Goal: Transaction & Acquisition: Purchase product/service

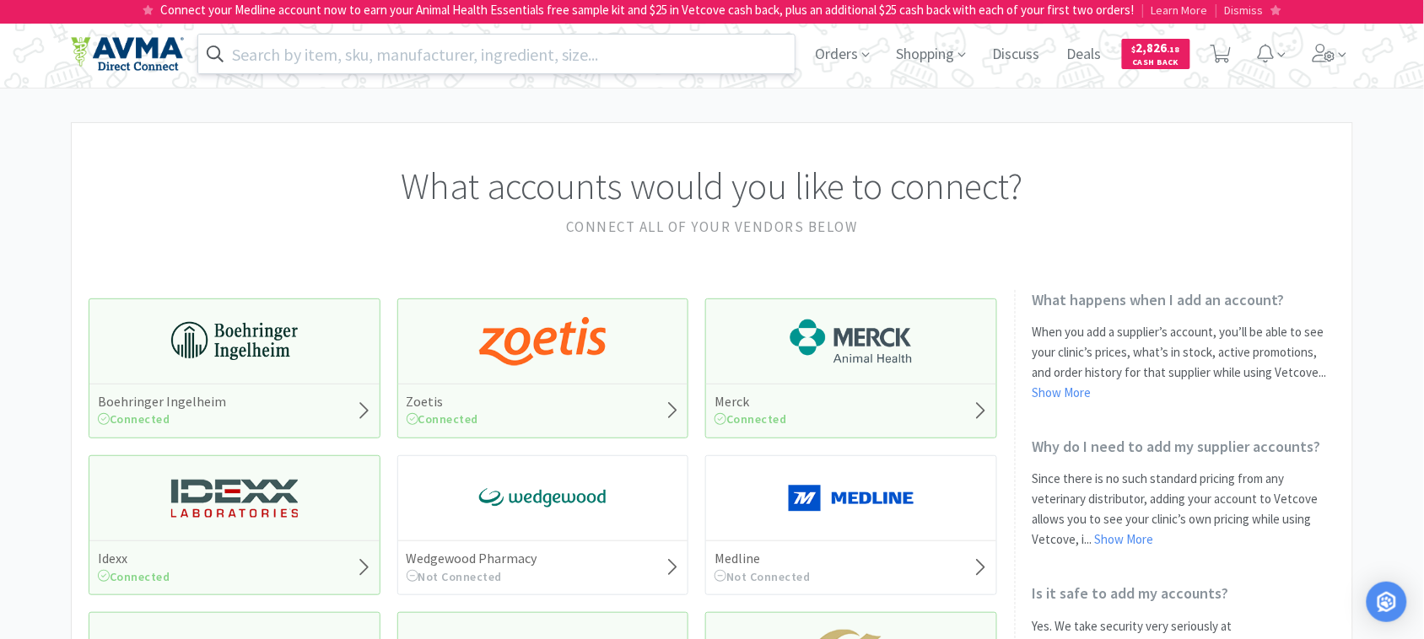
click at [360, 52] on input "text" at bounding box center [496, 54] width 596 height 39
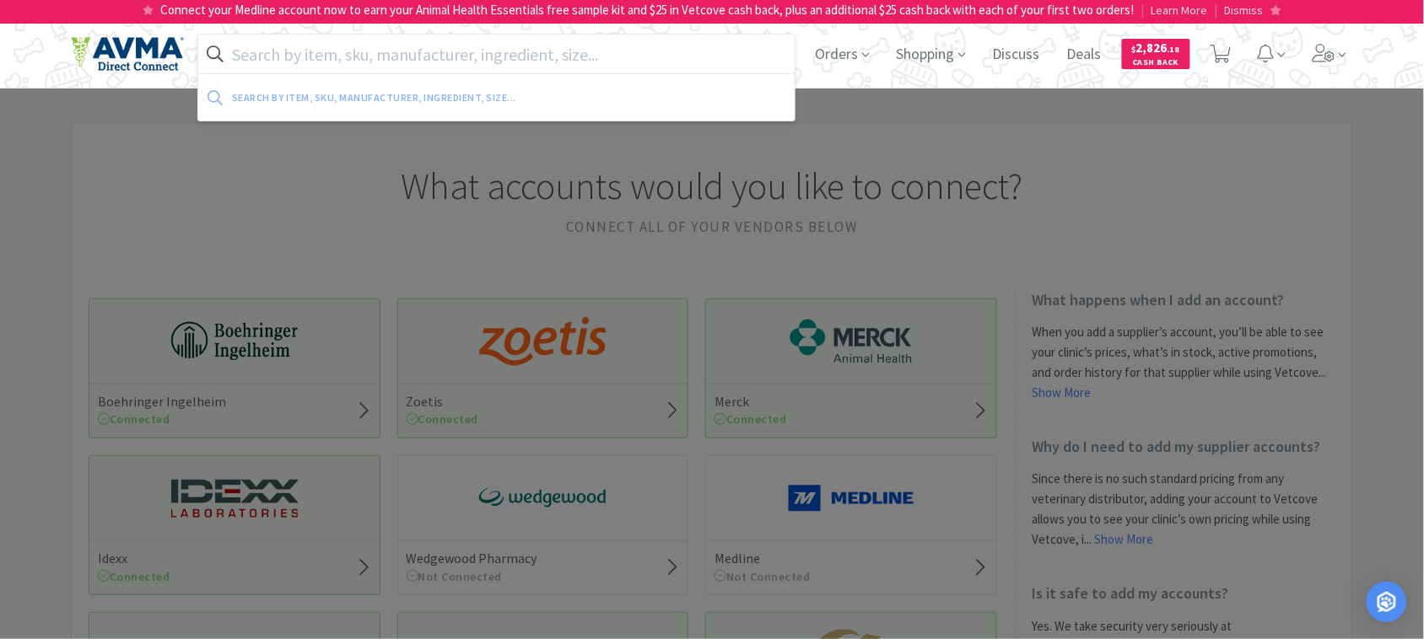
paste input "001555"
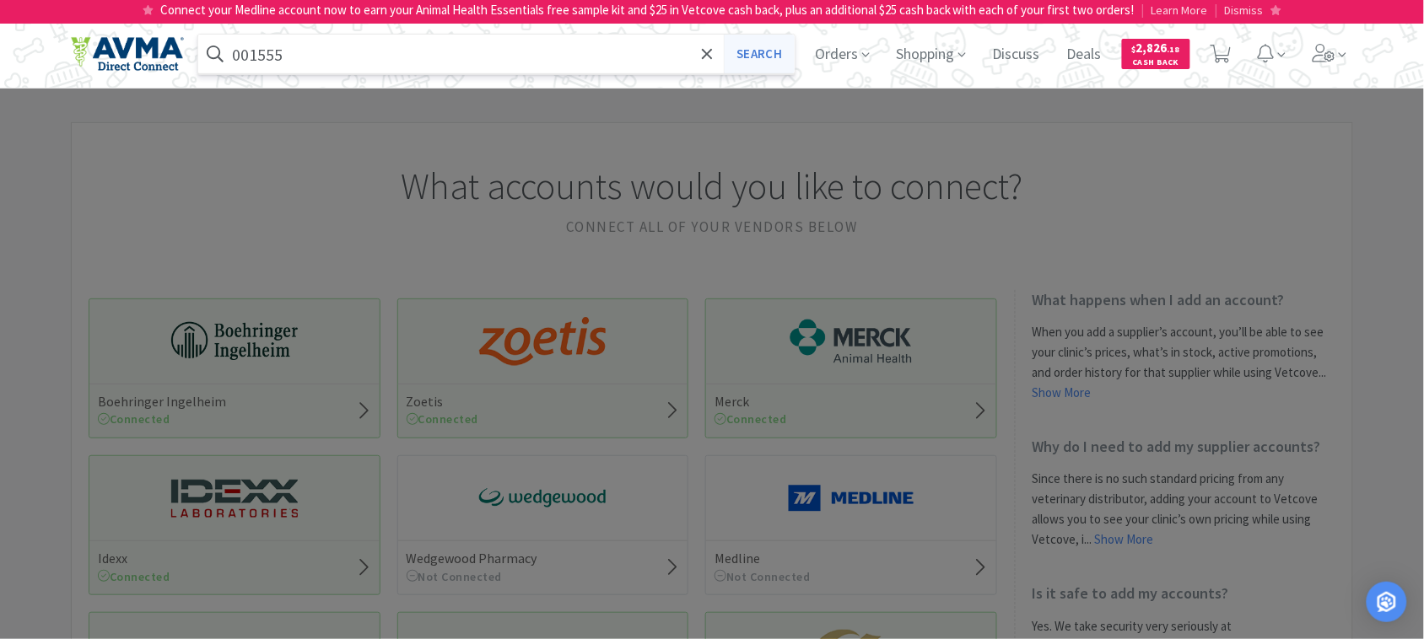
type input "001555"
click at [752, 53] on button "Search" at bounding box center [759, 54] width 70 height 39
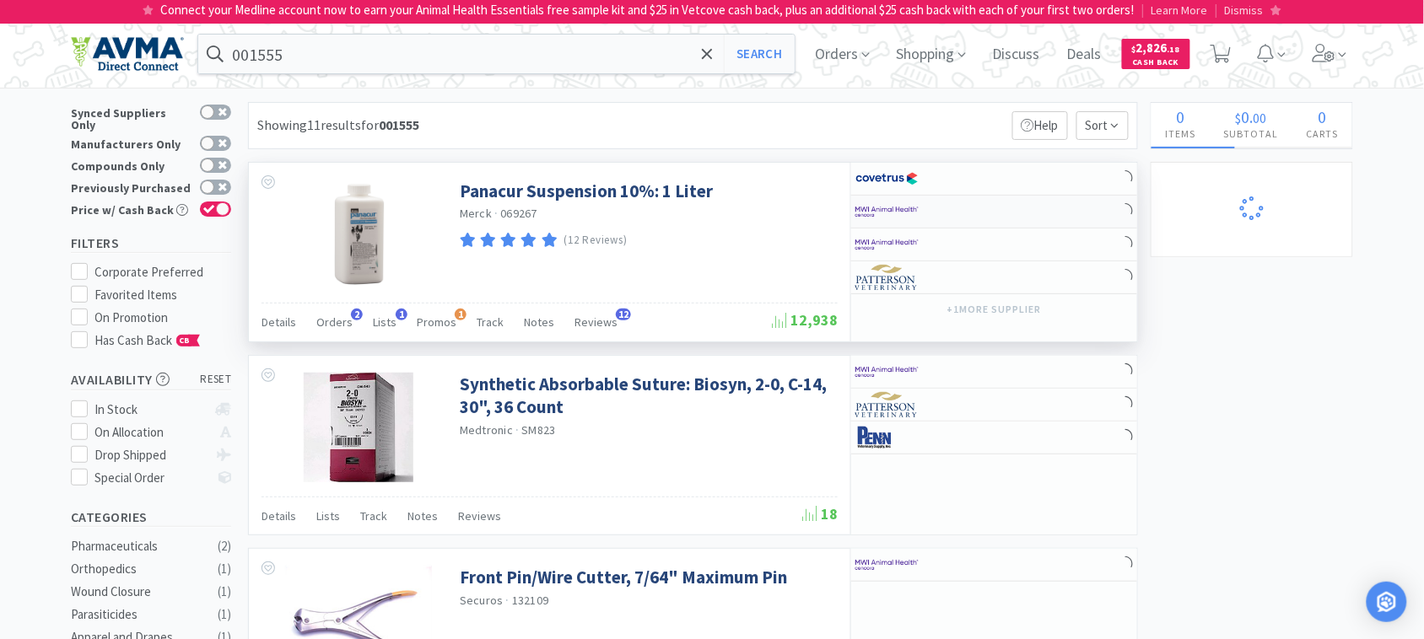
select select "1"
select select "2"
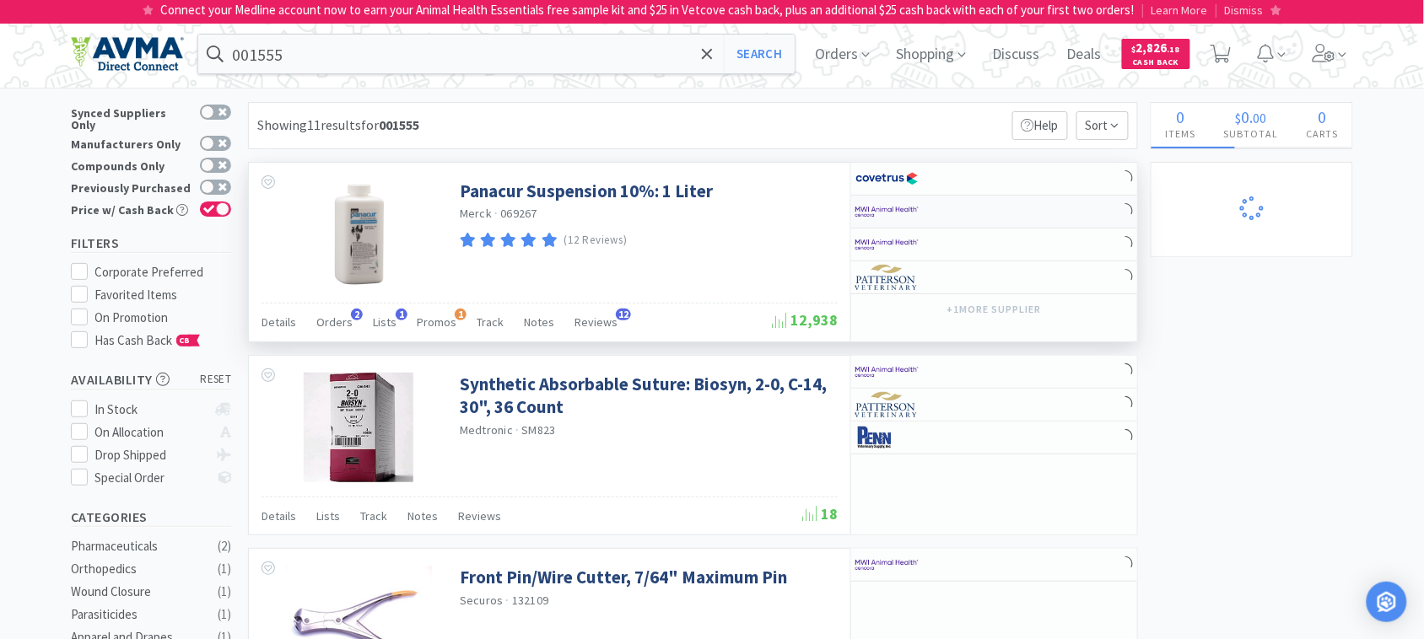
select select "1"
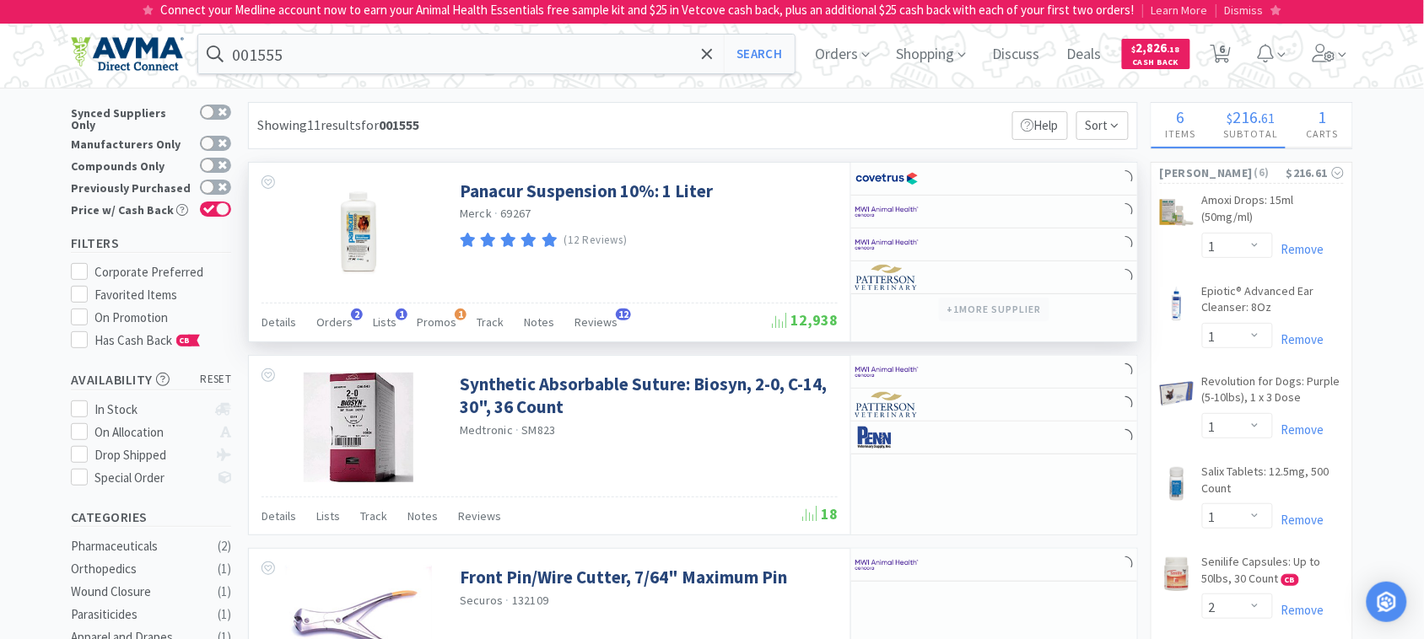
select select "5"
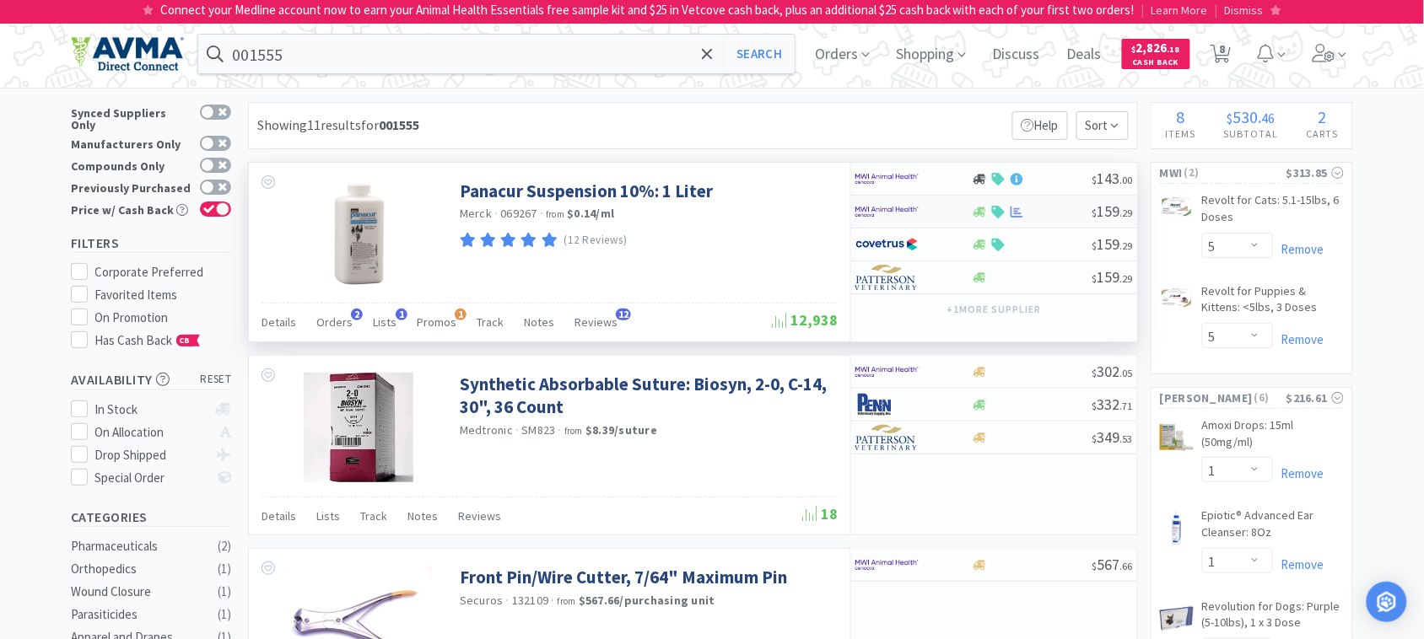
click at [899, 209] on img at bounding box center [886, 211] width 63 height 25
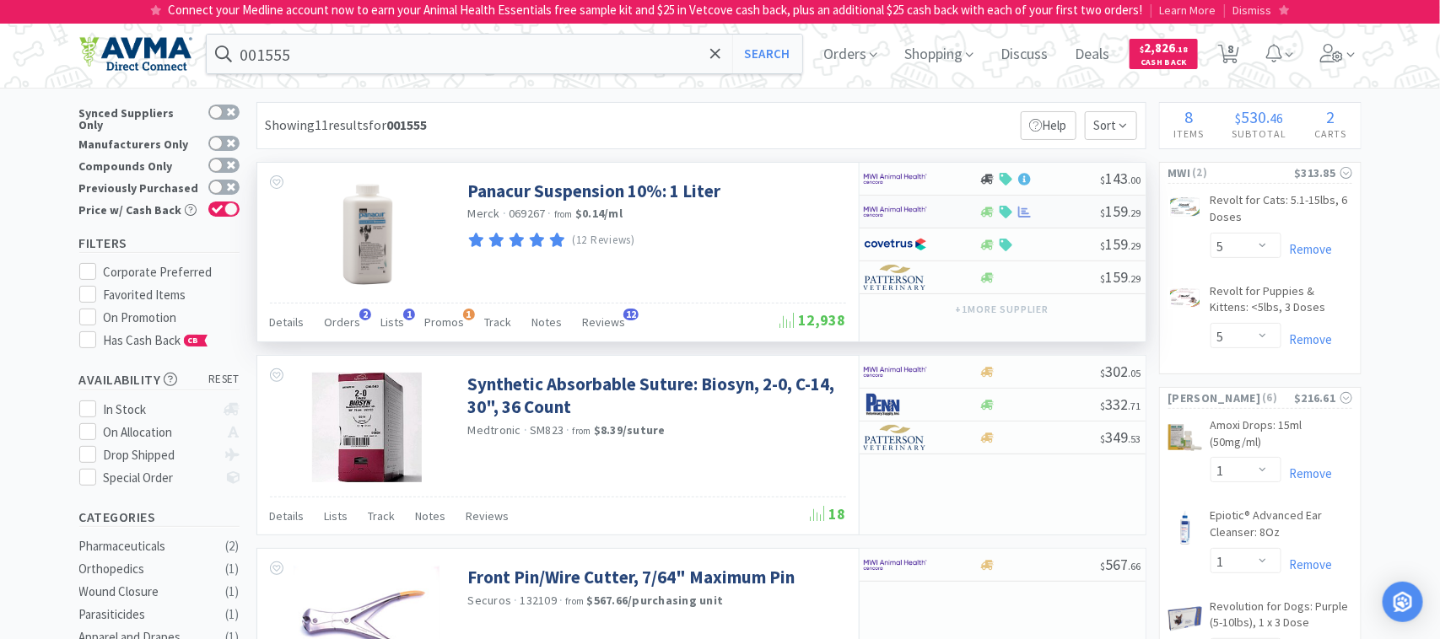
select select "1"
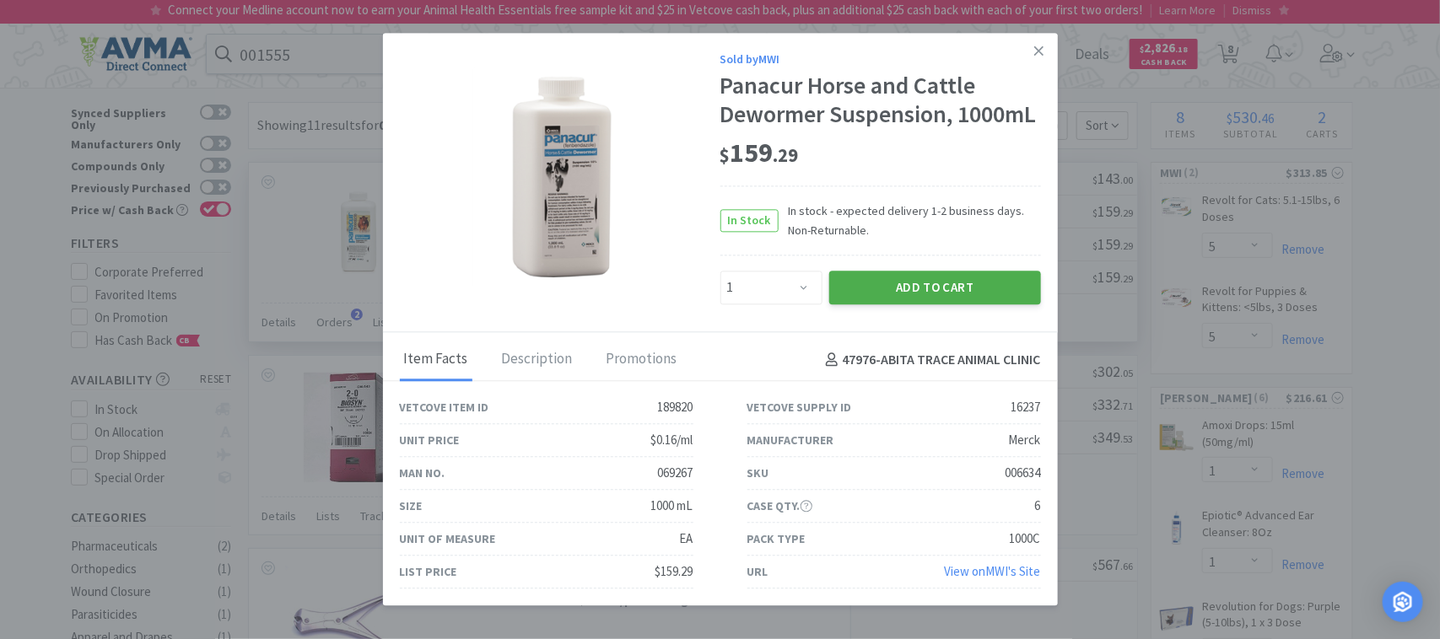
click at [951, 291] on button "Add to Cart" at bounding box center [935, 288] width 212 height 34
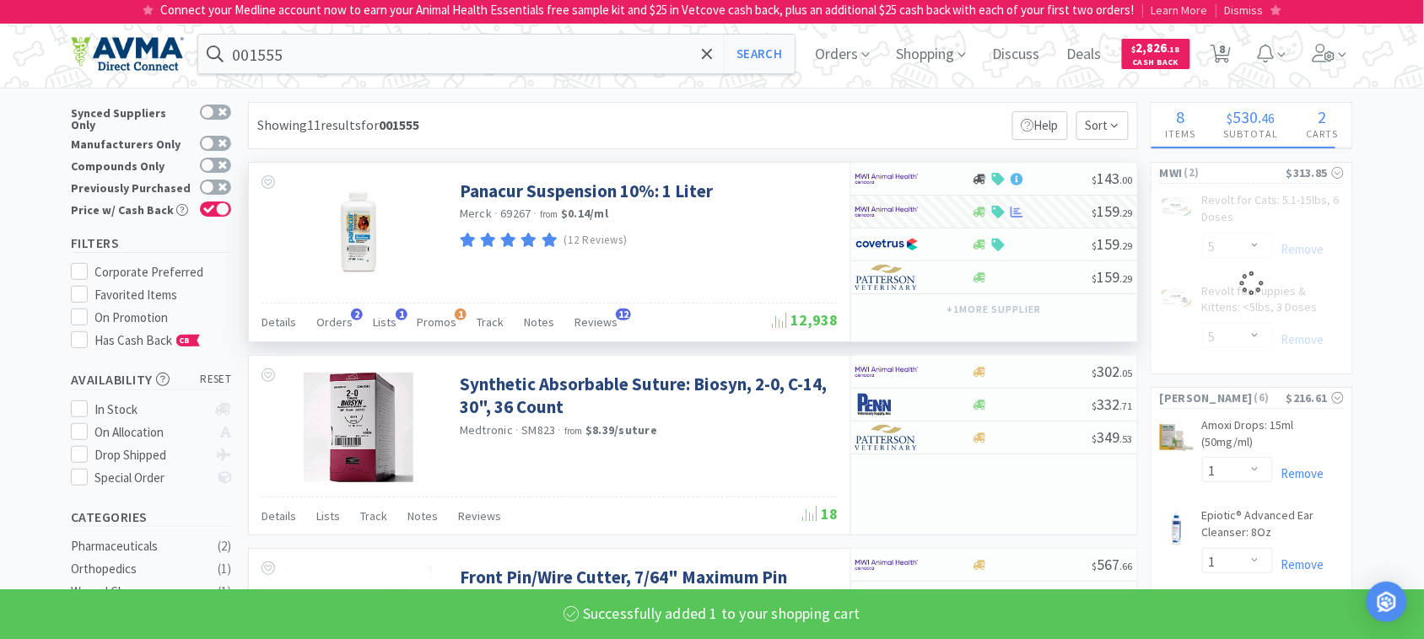
select select "1"
select select "5"
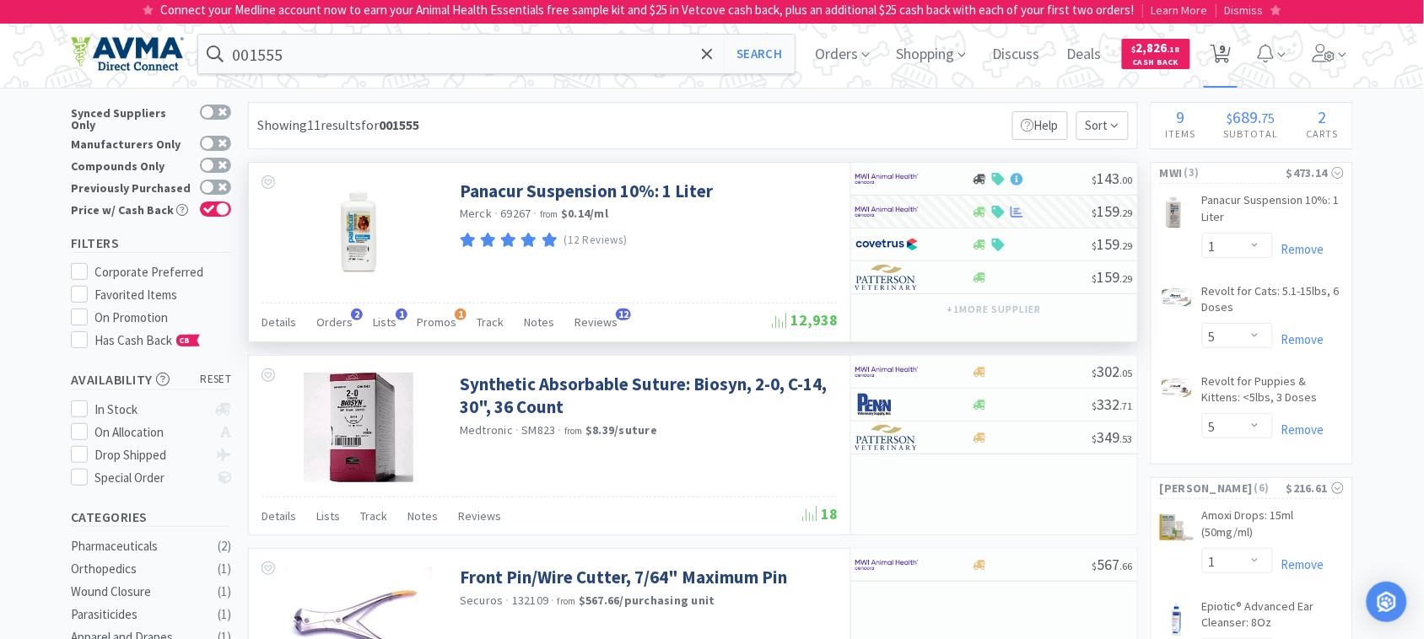
click at [1225, 49] on span "9" at bounding box center [1223, 48] width 6 height 67
select select "1"
select select "5"
select select "1"
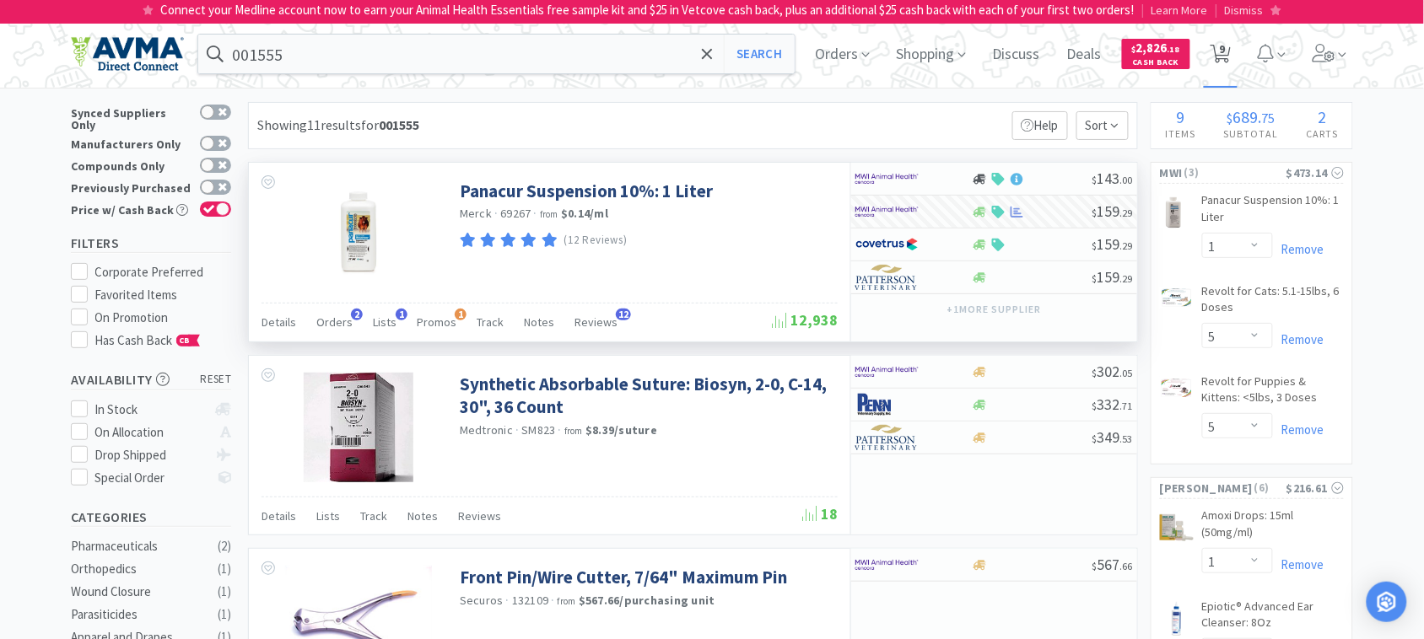
select select "1"
select select "2"
select select "1"
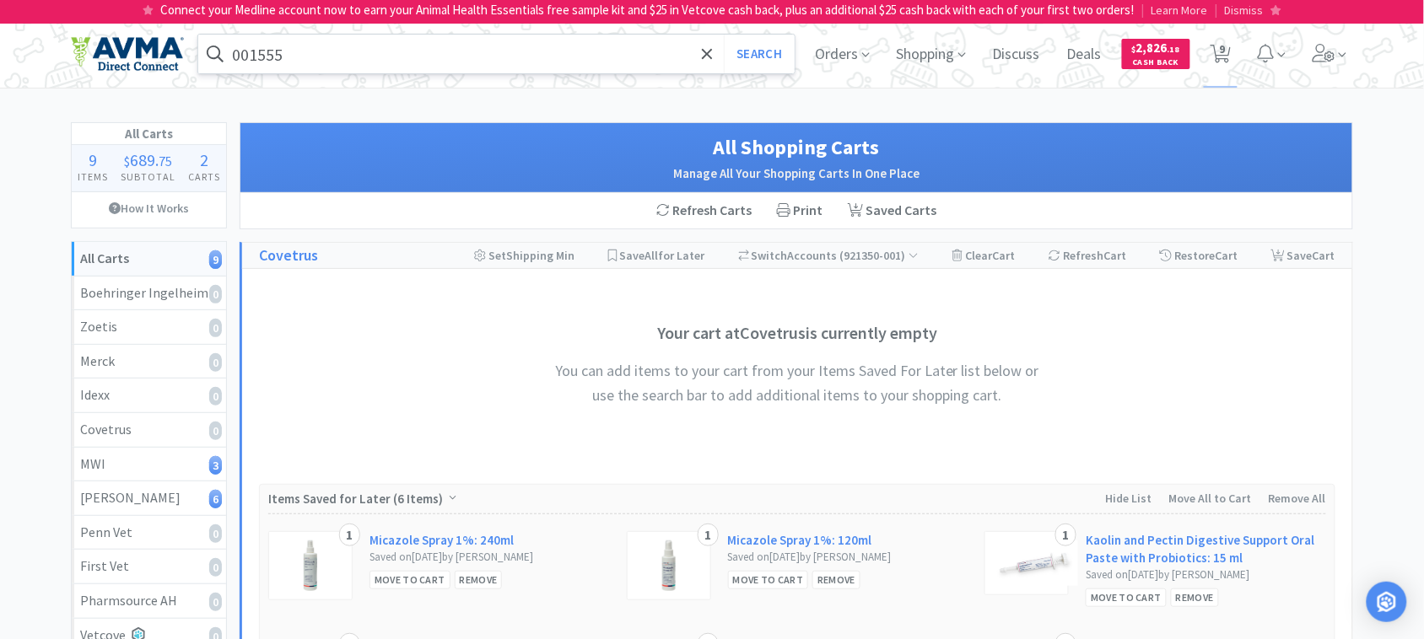
click at [334, 53] on input "001555" at bounding box center [496, 54] width 596 height 39
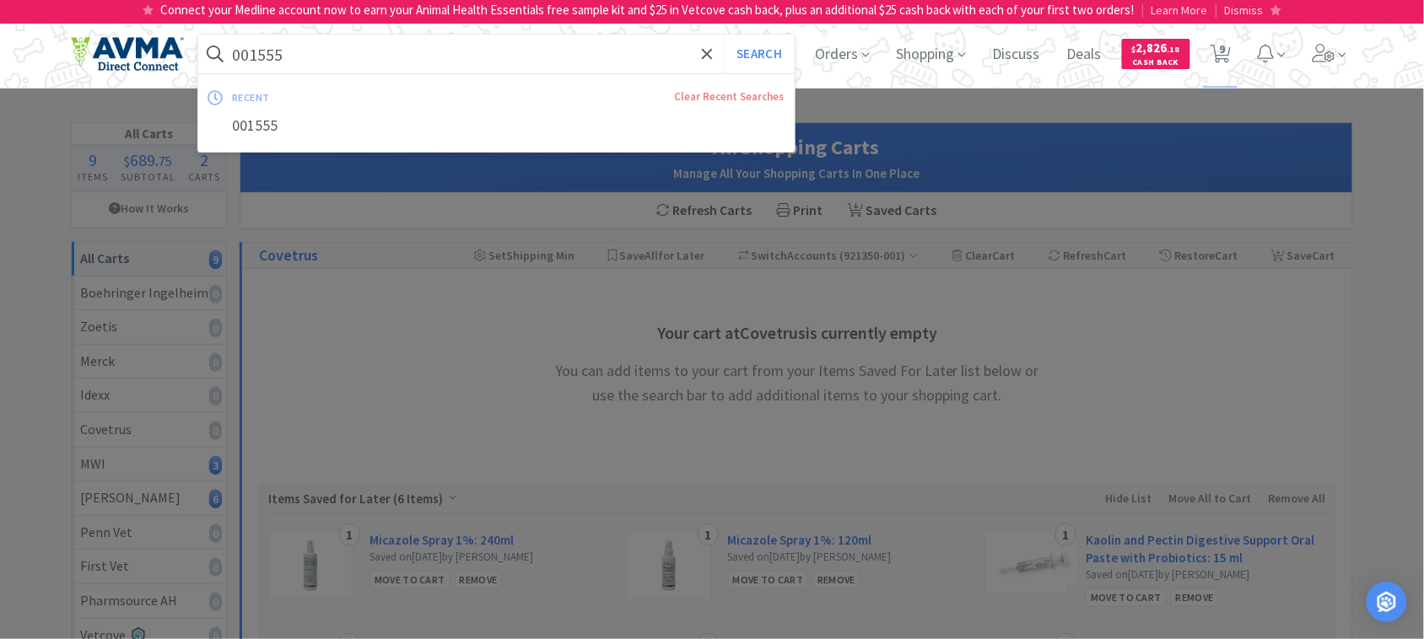
paste input "78013316"
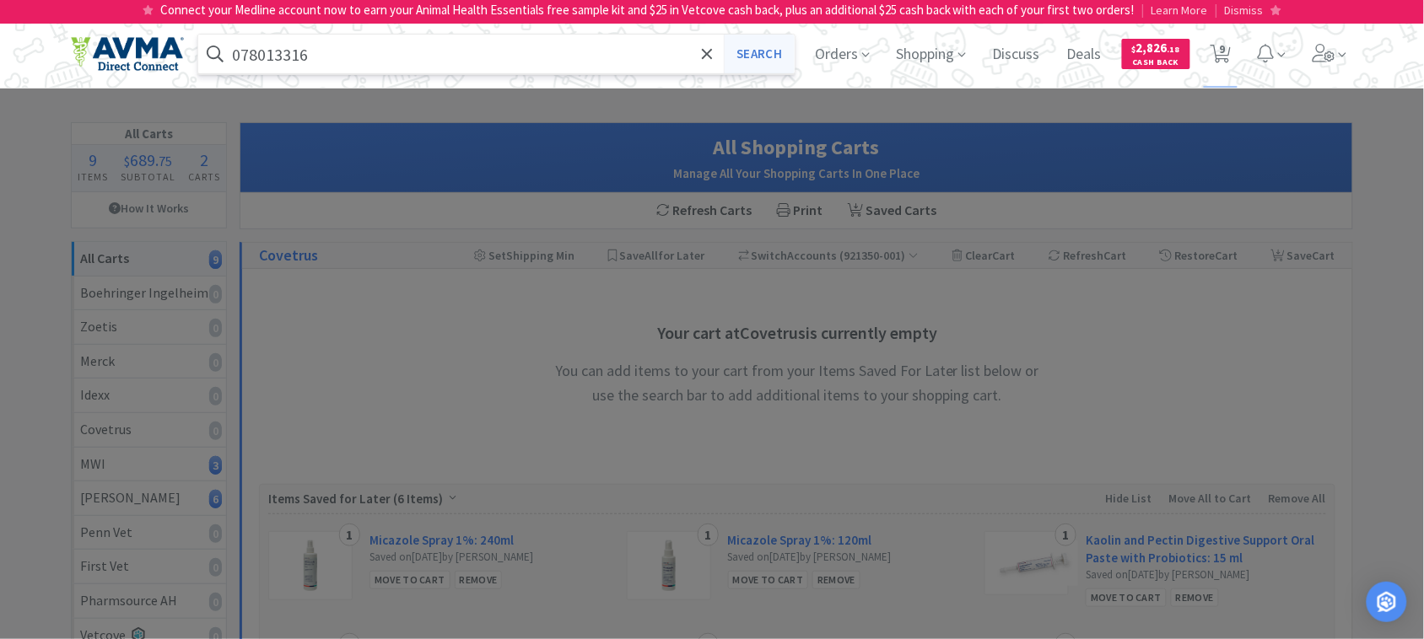
type input "078013316"
click at [757, 45] on button "Search" at bounding box center [759, 54] width 70 height 39
select select "1"
select select "5"
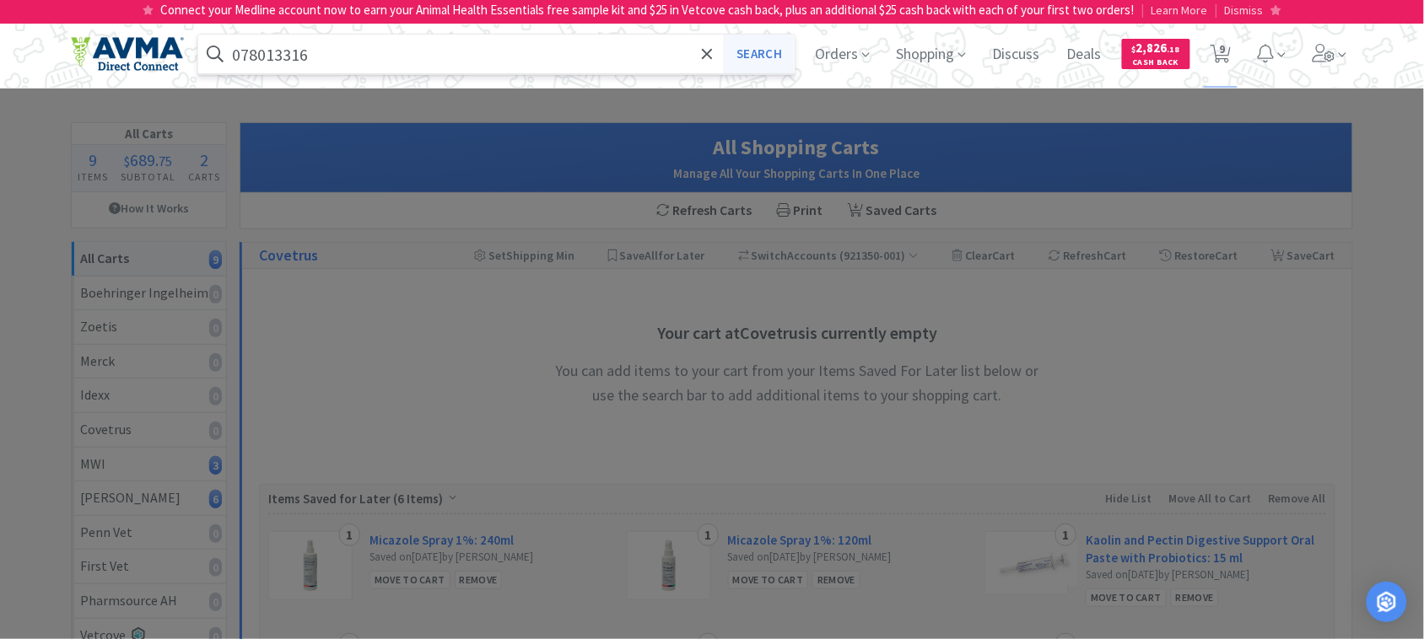
select select "1"
select select "2"
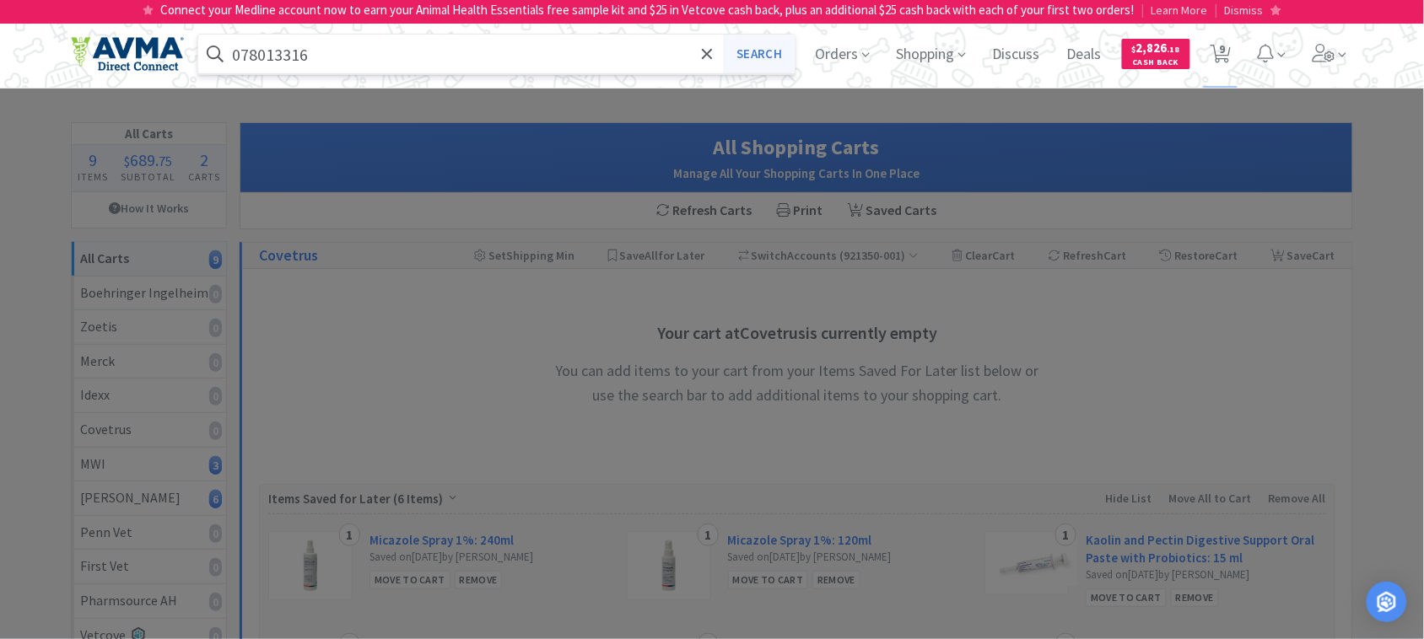
select select "1"
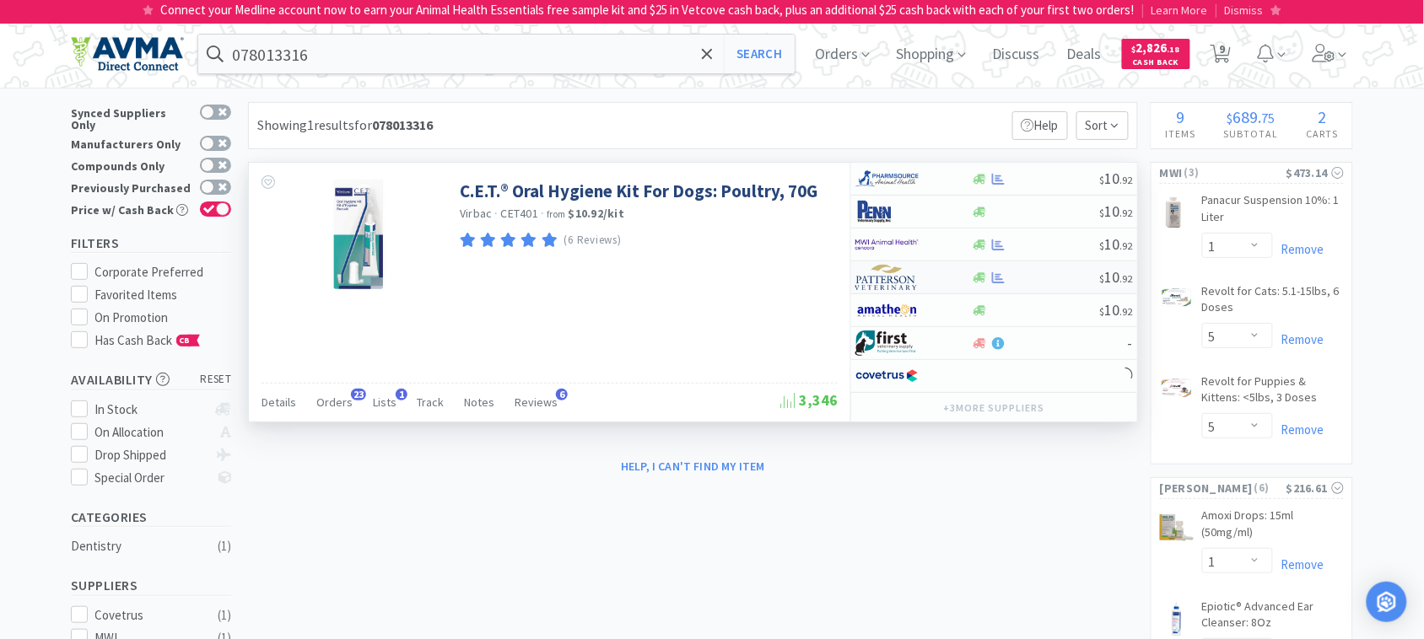
click at [891, 287] on img at bounding box center [886, 277] width 63 height 25
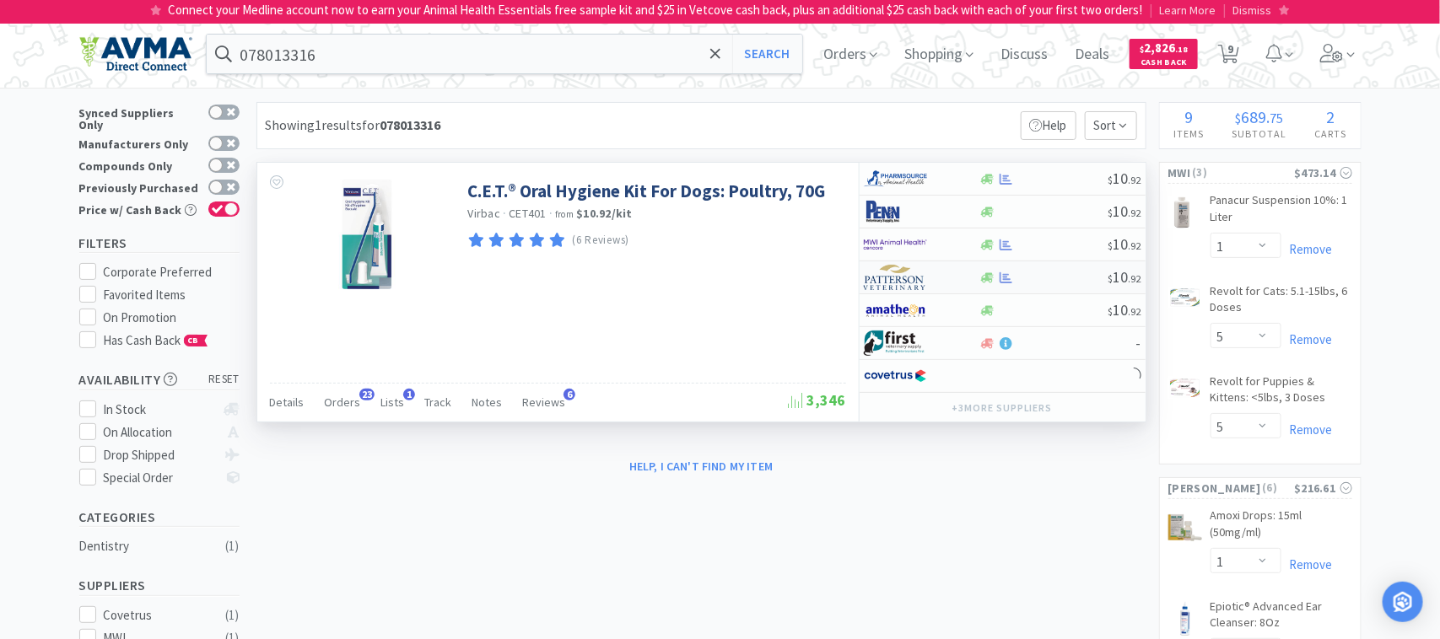
select select "1"
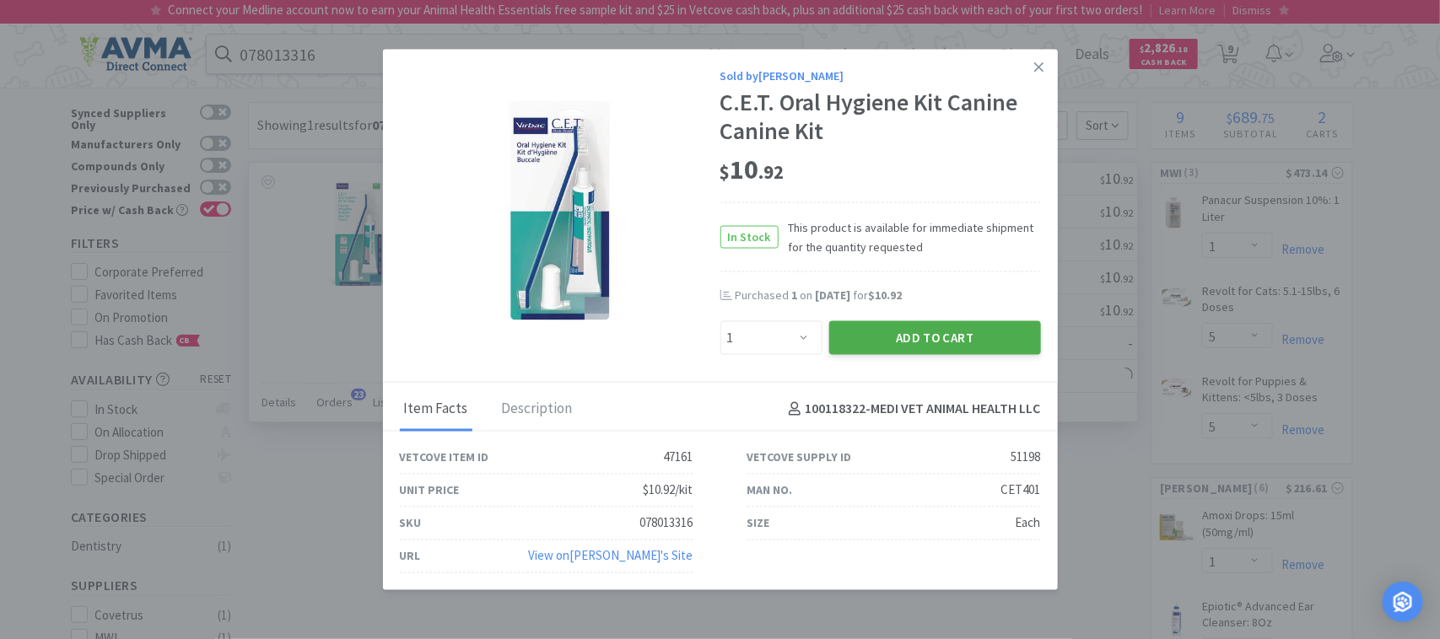
click at [905, 334] on button "Add to Cart" at bounding box center [935, 337] width 212 height 34
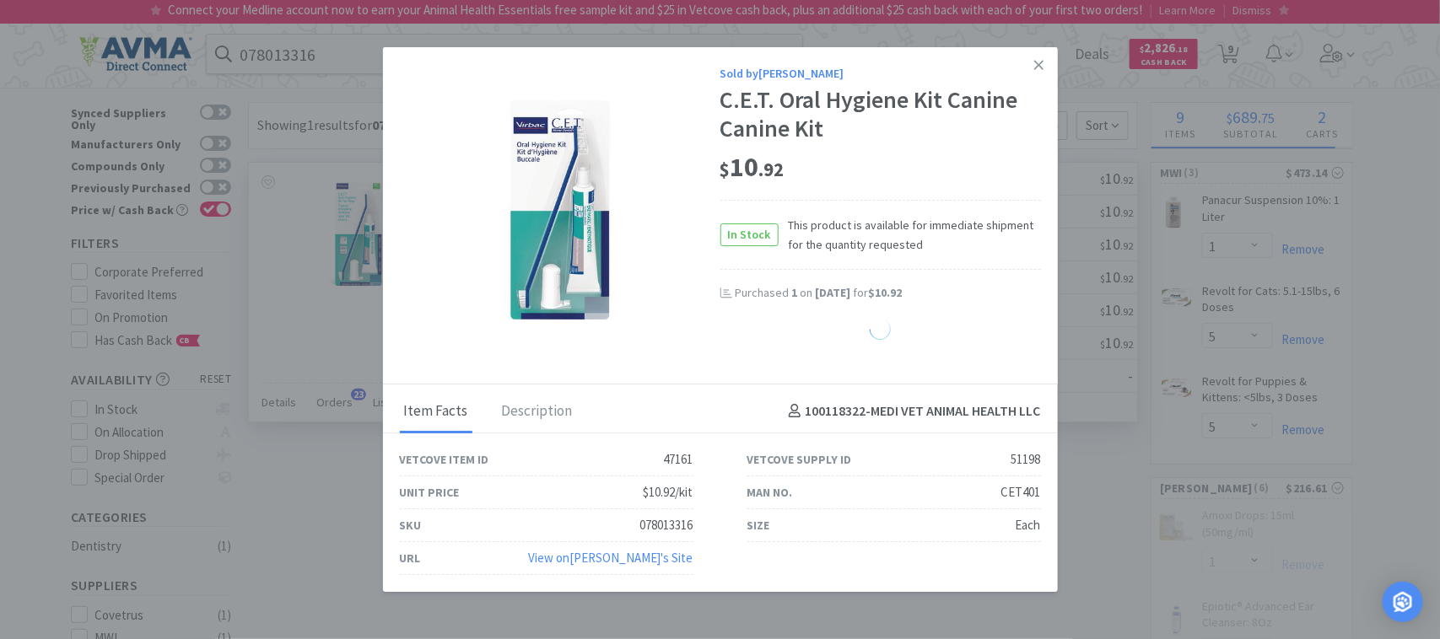
select select "1"
select select "2"
select select "1"
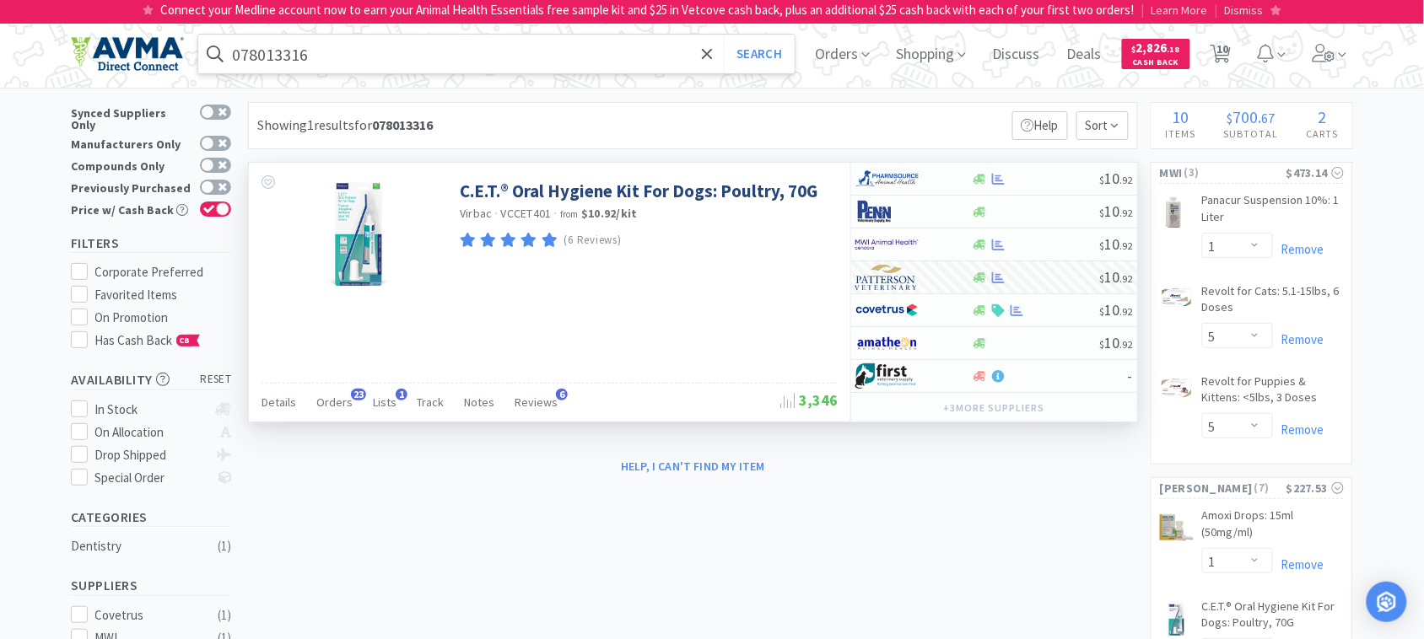
click at [422, 64] on input "078013316" at bounding box center [496, 54] width 596 height 39
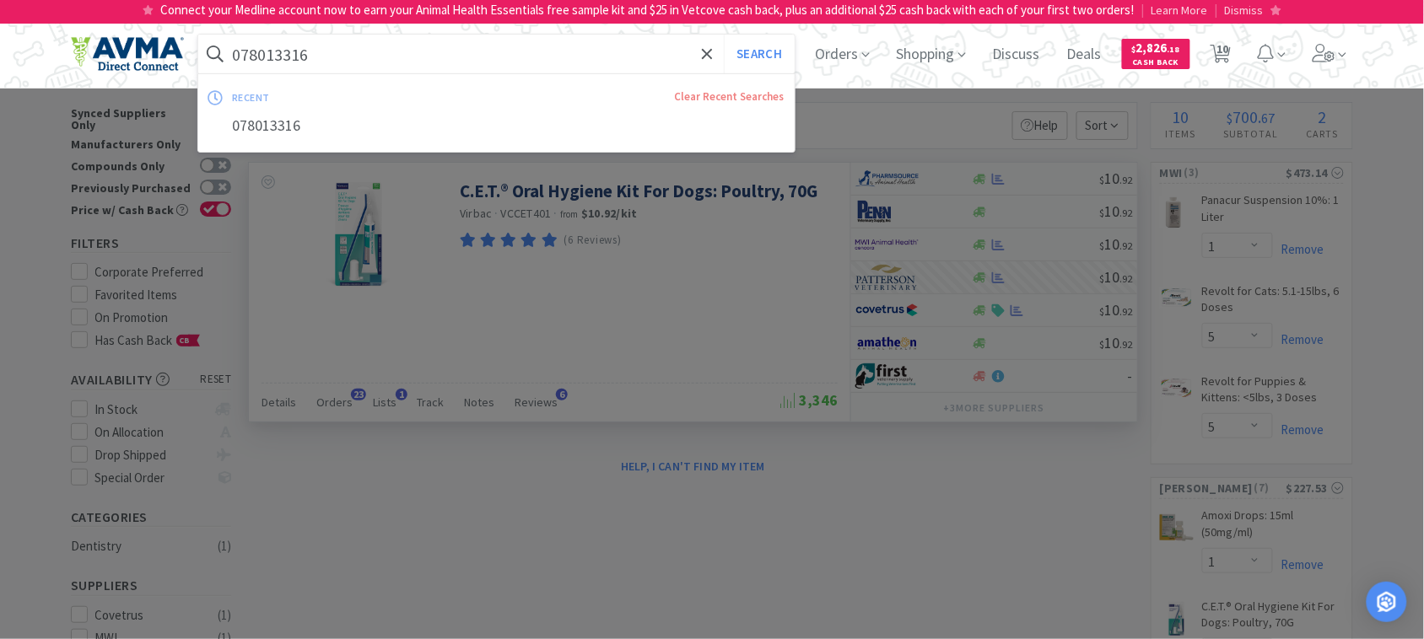
paste input "56544"
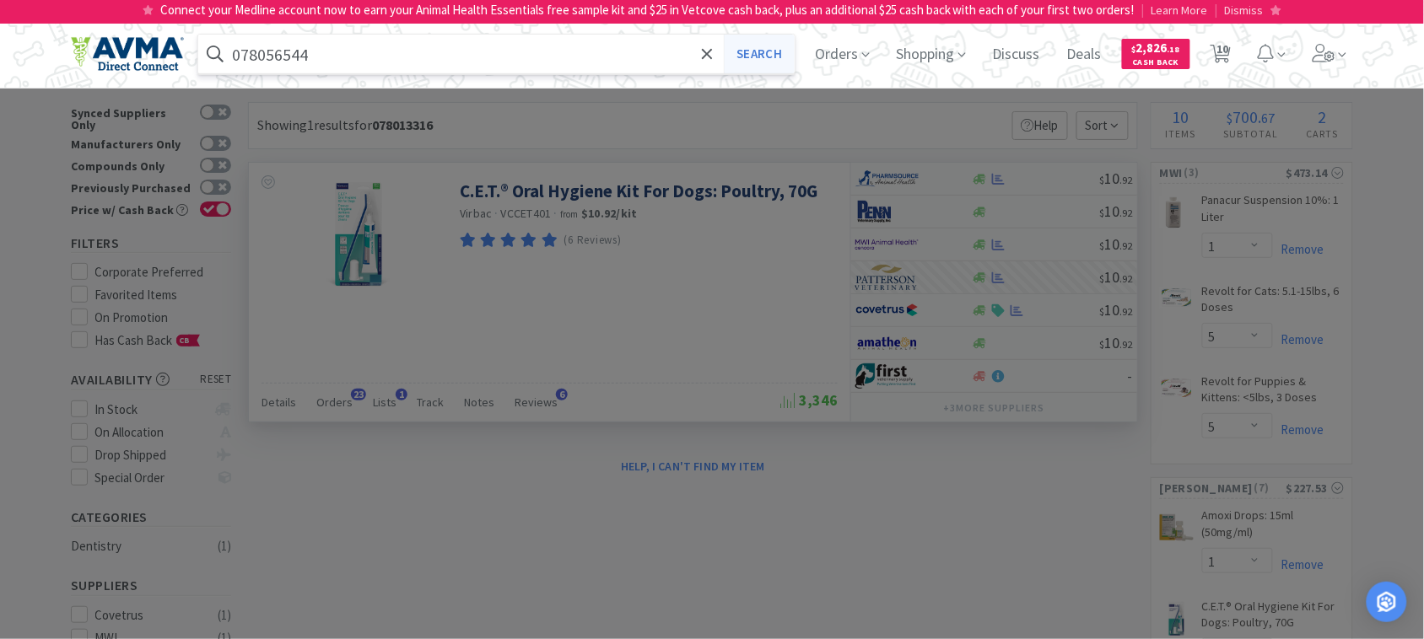
type input "078056544"
click at [752, 57] on button "Search" at bounding box center [759, 54] width 70 height 39
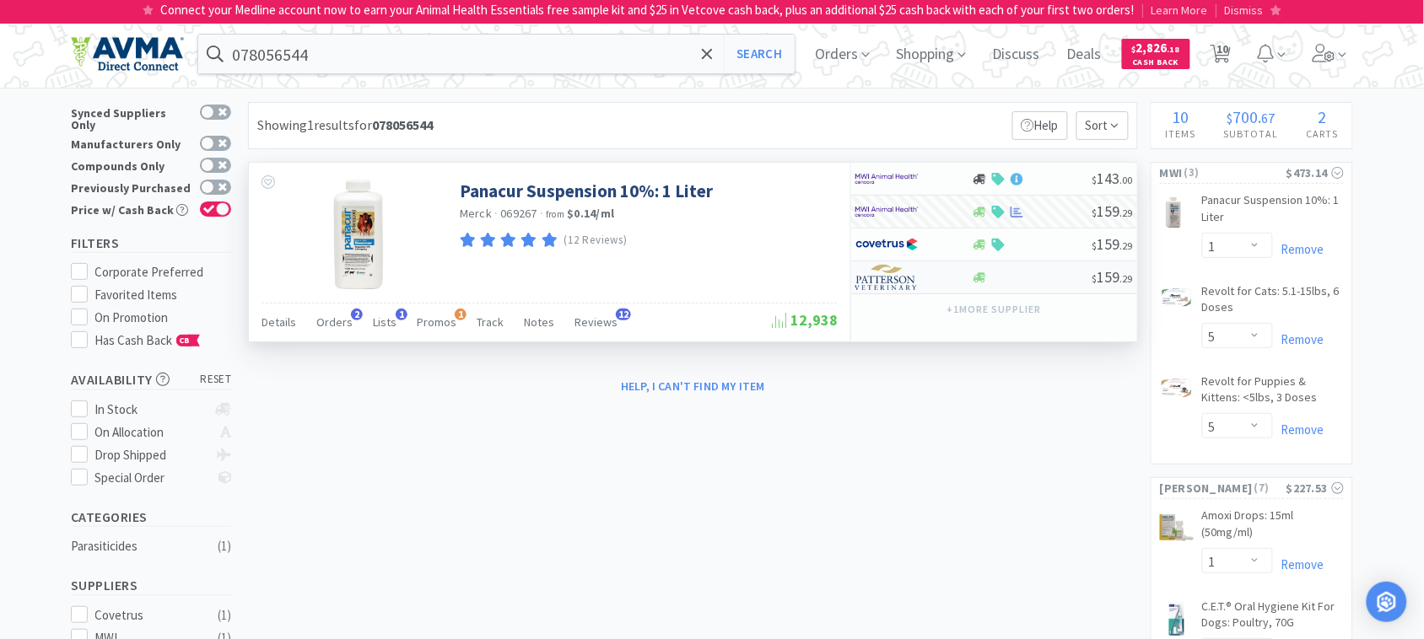
click at [886, 280] on img at bounding box center [886, 277] width 63 height 25
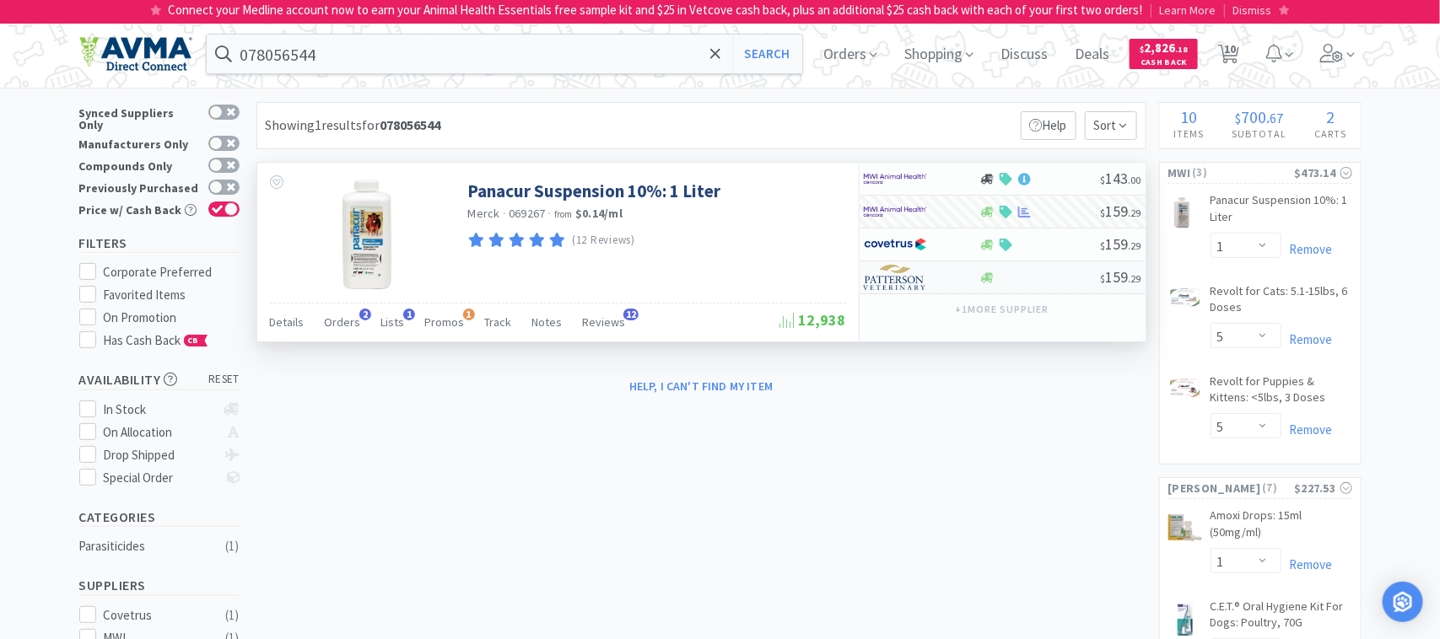
select select "1"
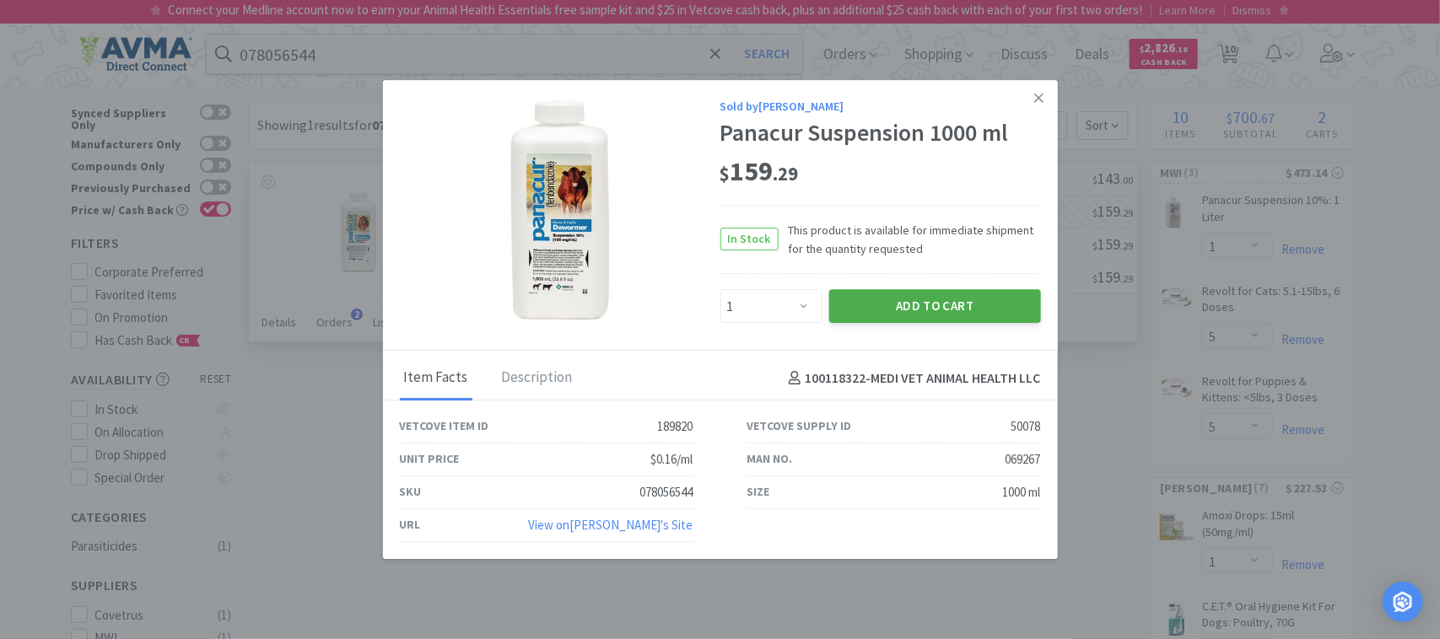
click at [922, 302] on button "Add to Cart" at bounding box center [935, 307] width 212 height 34
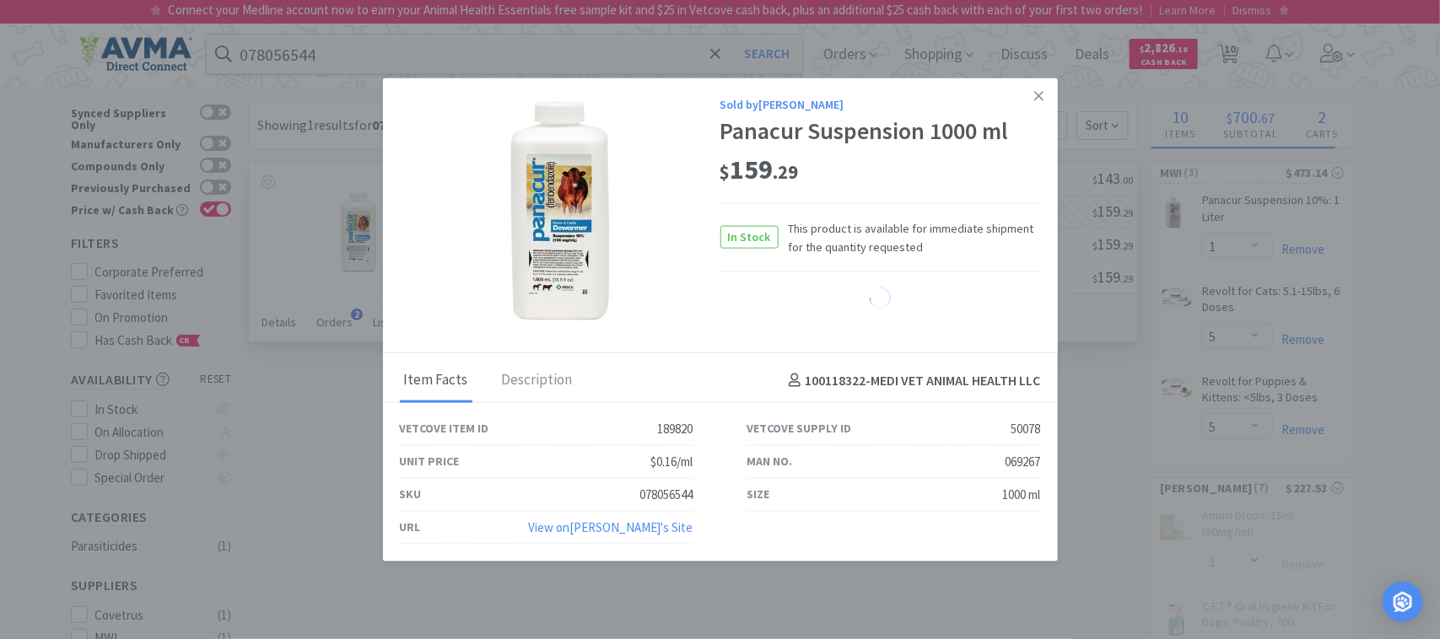
select select "1"
select select "2"
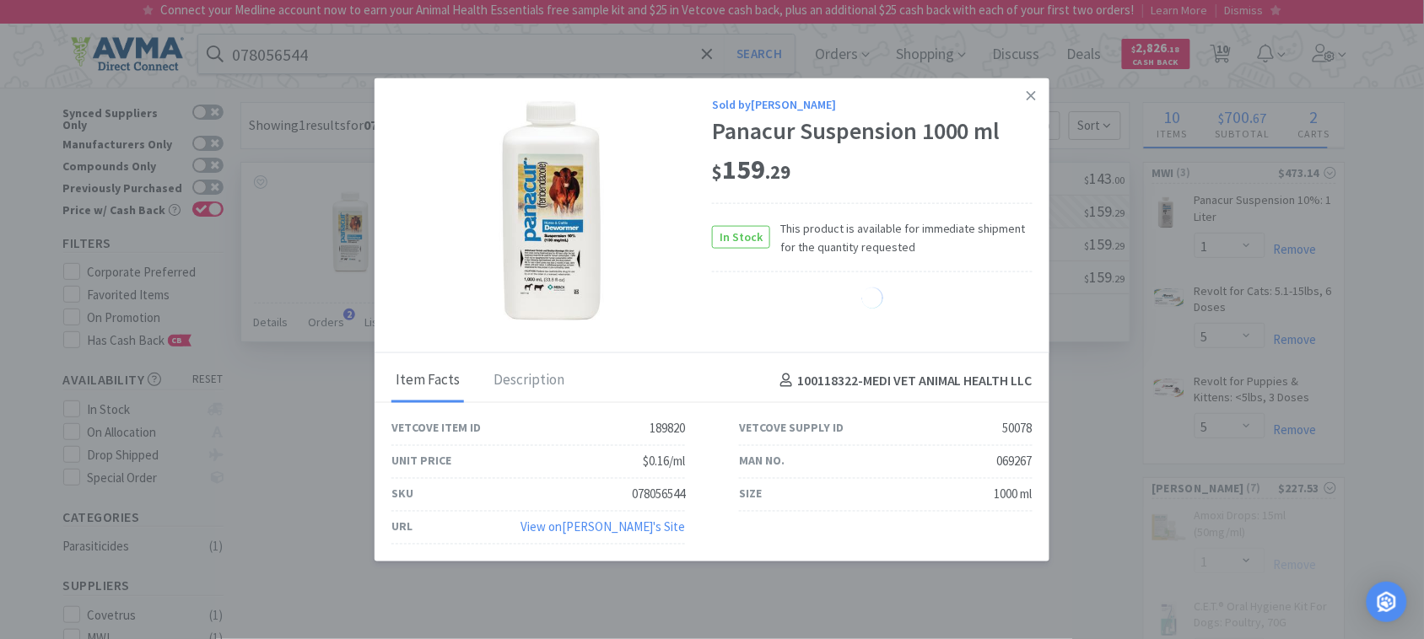
select select "1"
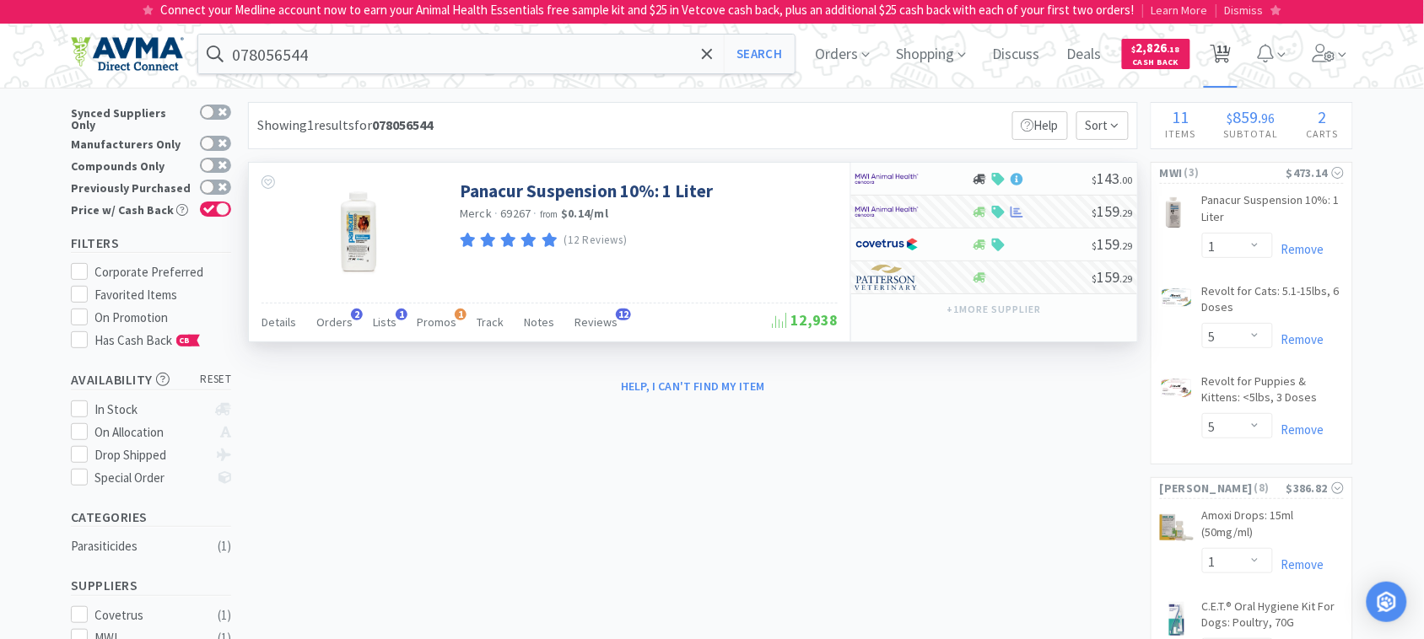
click at [1228, 49] on span "11" at bounding box center [1222, 48] width 12 height 67
select select "1"
select select "5"
select select "1"
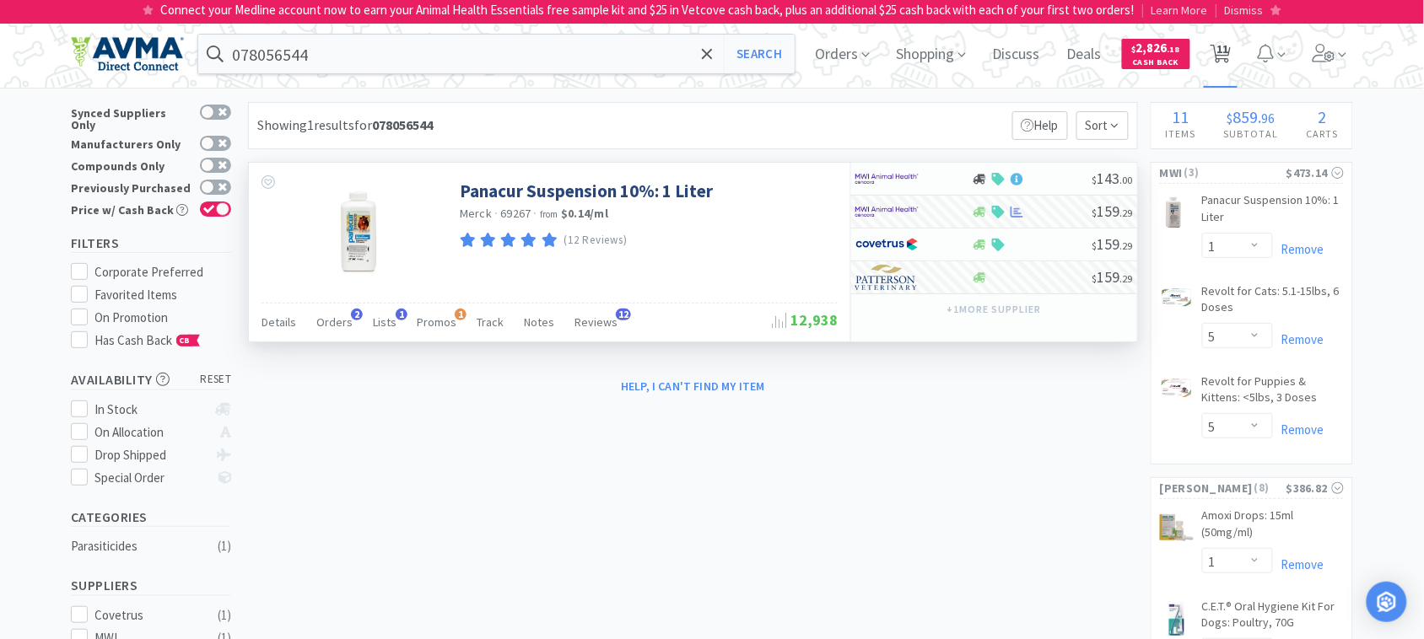
select select "1"
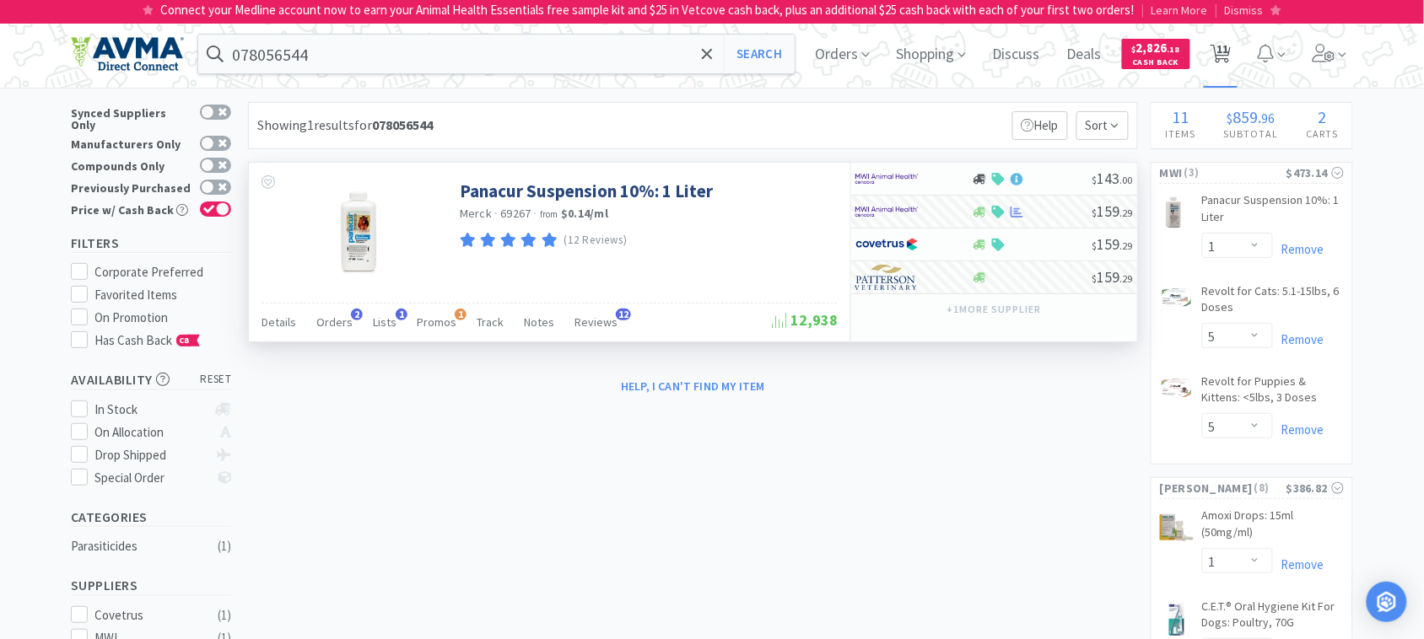
select select "2"
select select "1"
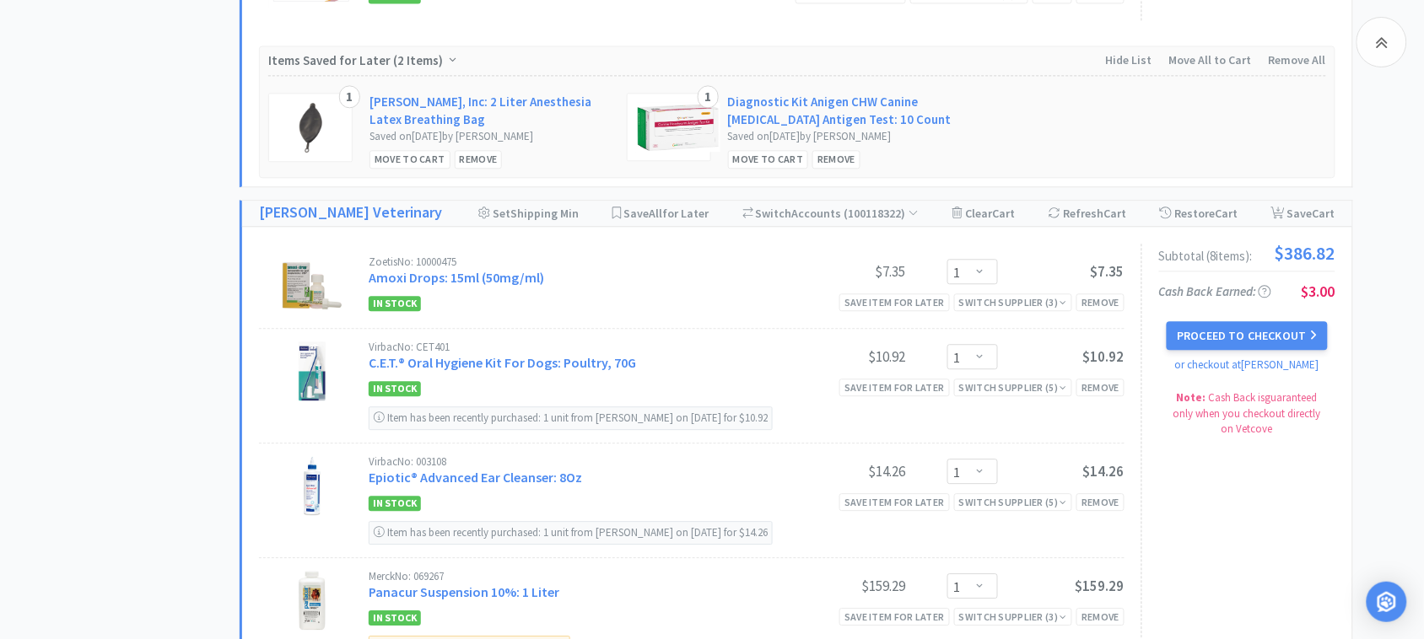
scroll to position [1160, 0]
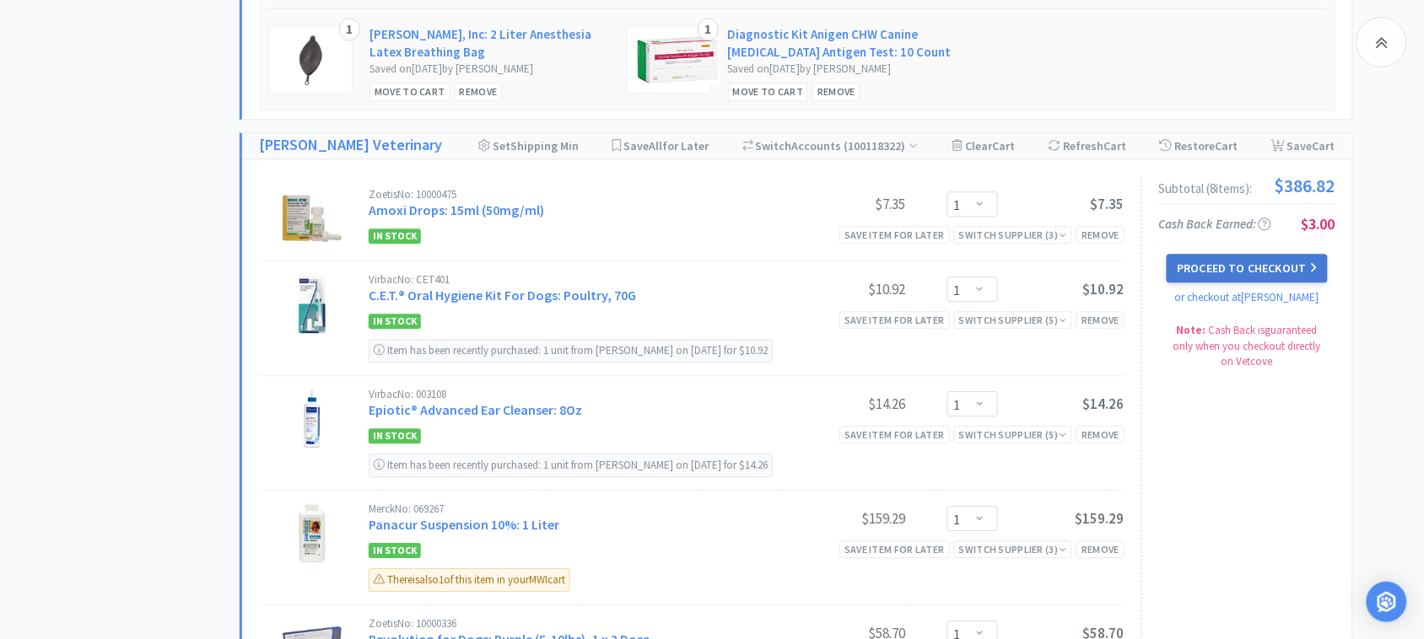
click at [1273, 271] on button "Proceed to Checkout" at bounding box center [1246, 268] width 160 height 29
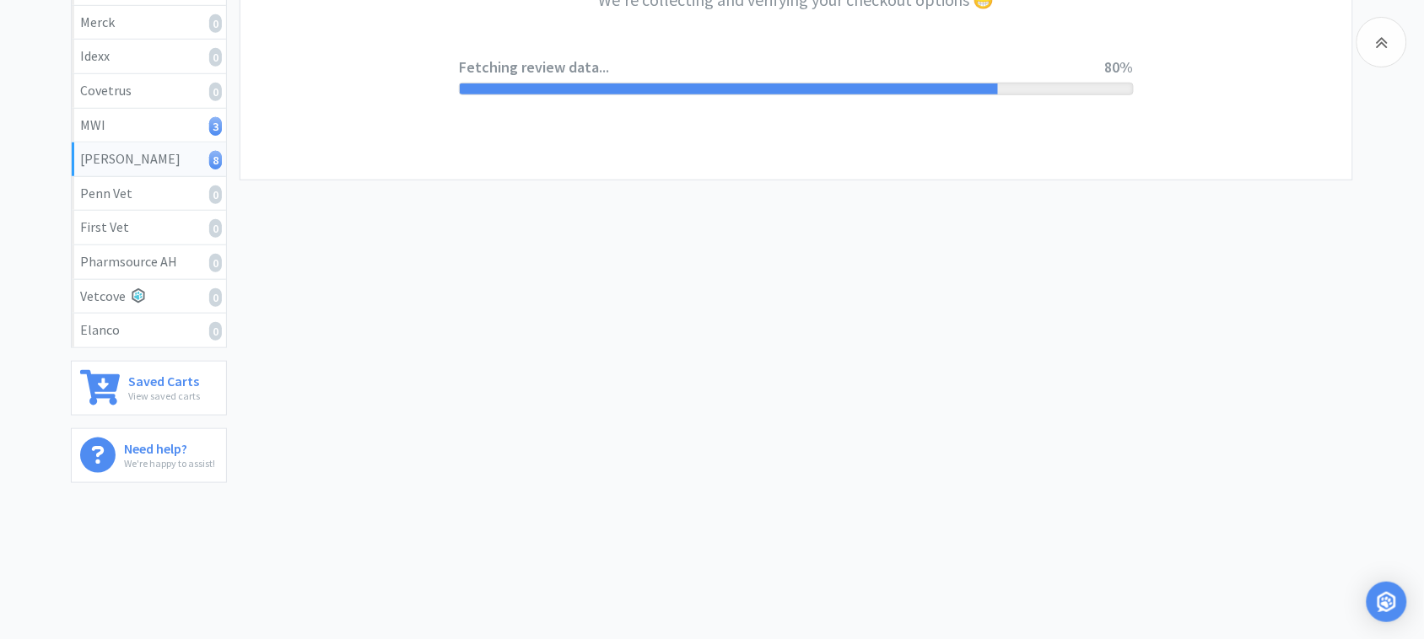
select select "1"
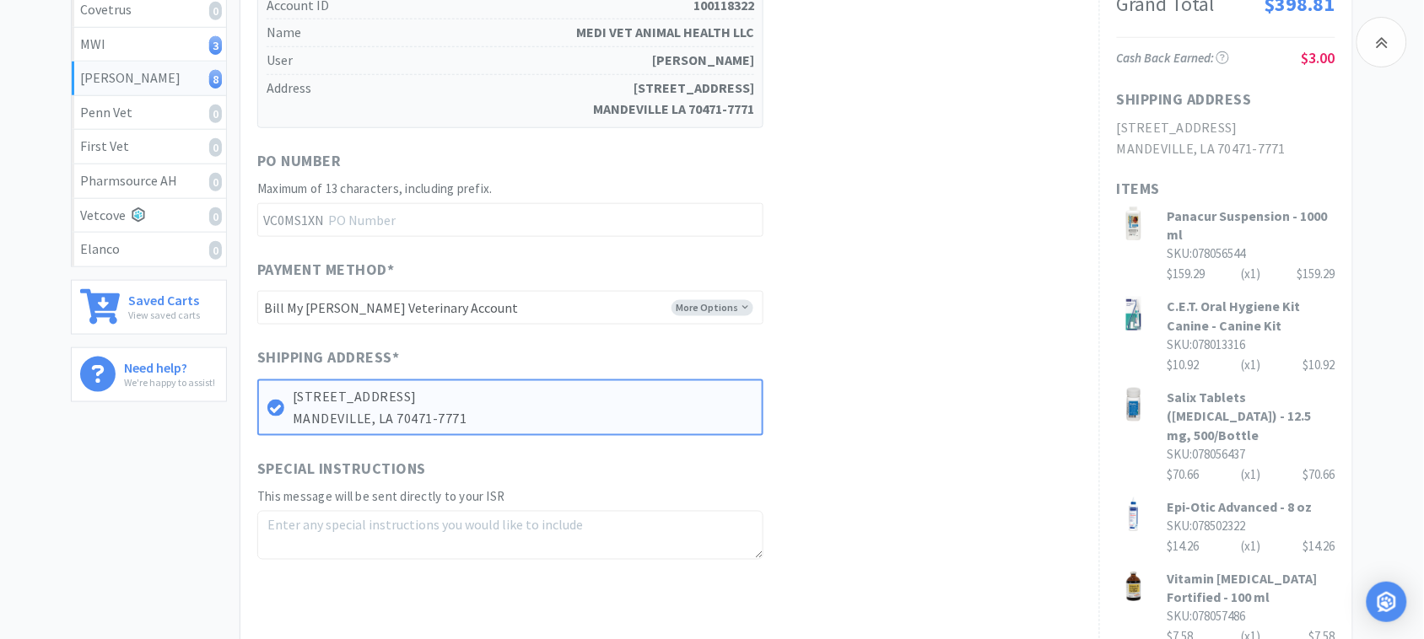
scroll to position [422, 0]
click at [371, 223] on input "text" at bounding box center [510, 219] width 506 height 34
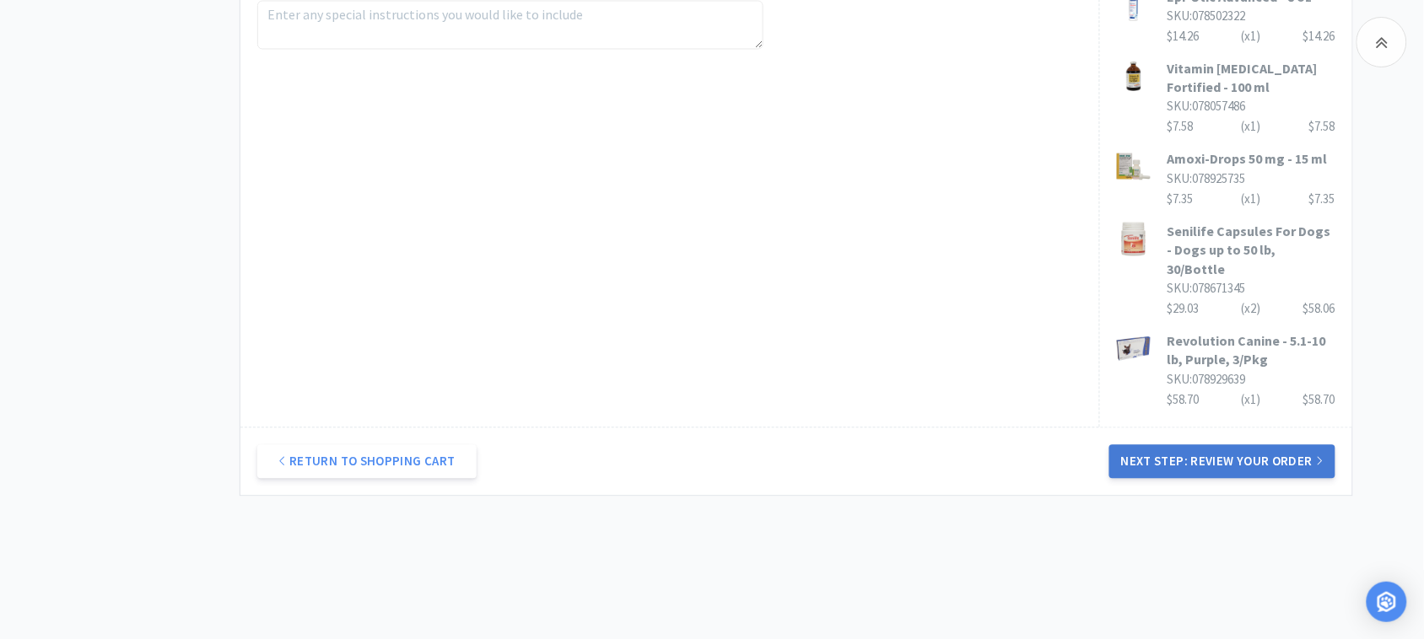
type input "52450"
click at [1200, 445] on button "Next Step: Review Your Order" at bounding box center [1222, 462] width 226 height 34
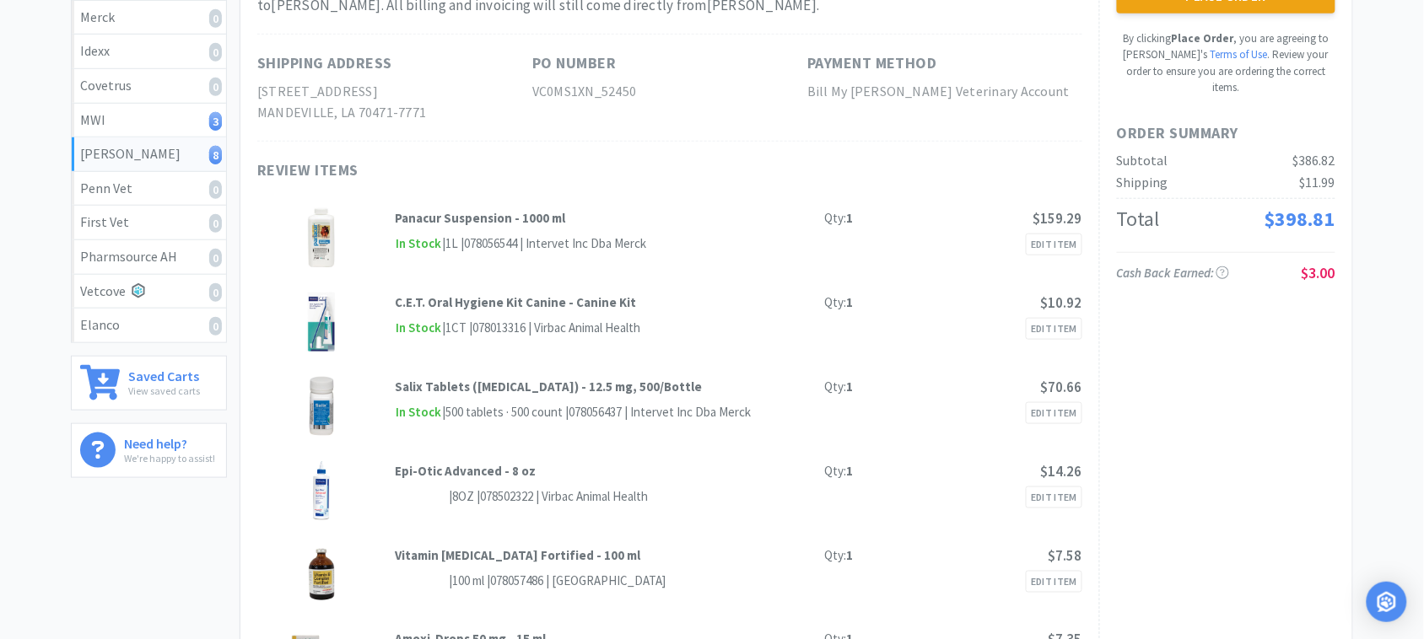
scroll to position [0, 0]
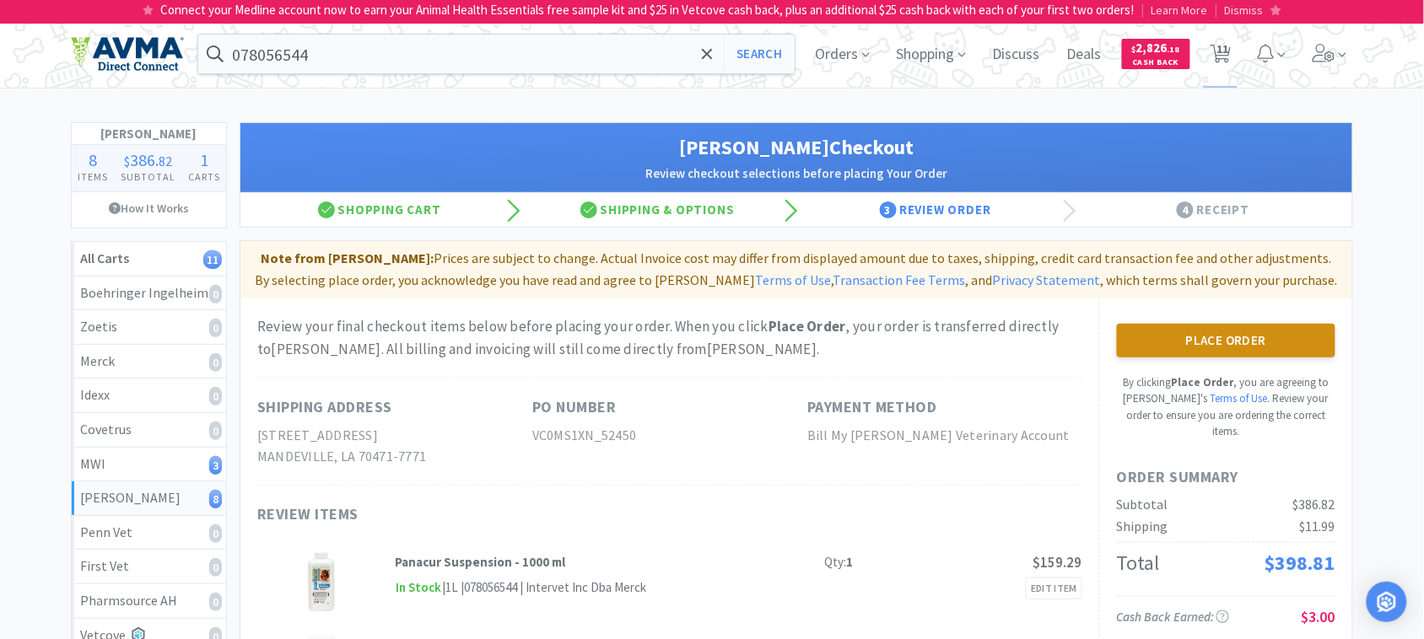
click at [1211, 336] on button "Place Order" at bounding box center [1226, 341] width 218 height 34
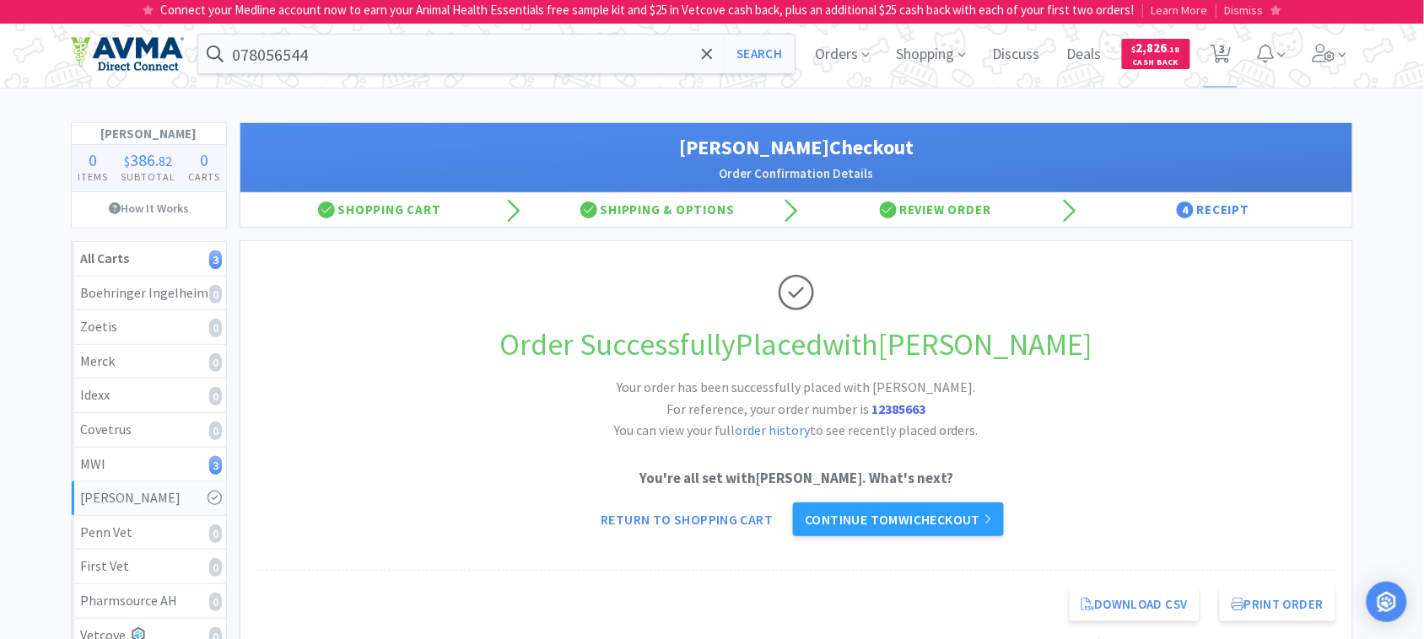
click at [887, 412] on strong "12385663" at bounding box center [899, 409] width 54 height 17
click at [887, 411] on strong "12385663" at bounding box center [899, 409] width 54 height 17
copy strong "12385663"
click at [1227, 51] on icon at bounding box center [1220, 54] width 21 height 19
select select "1"
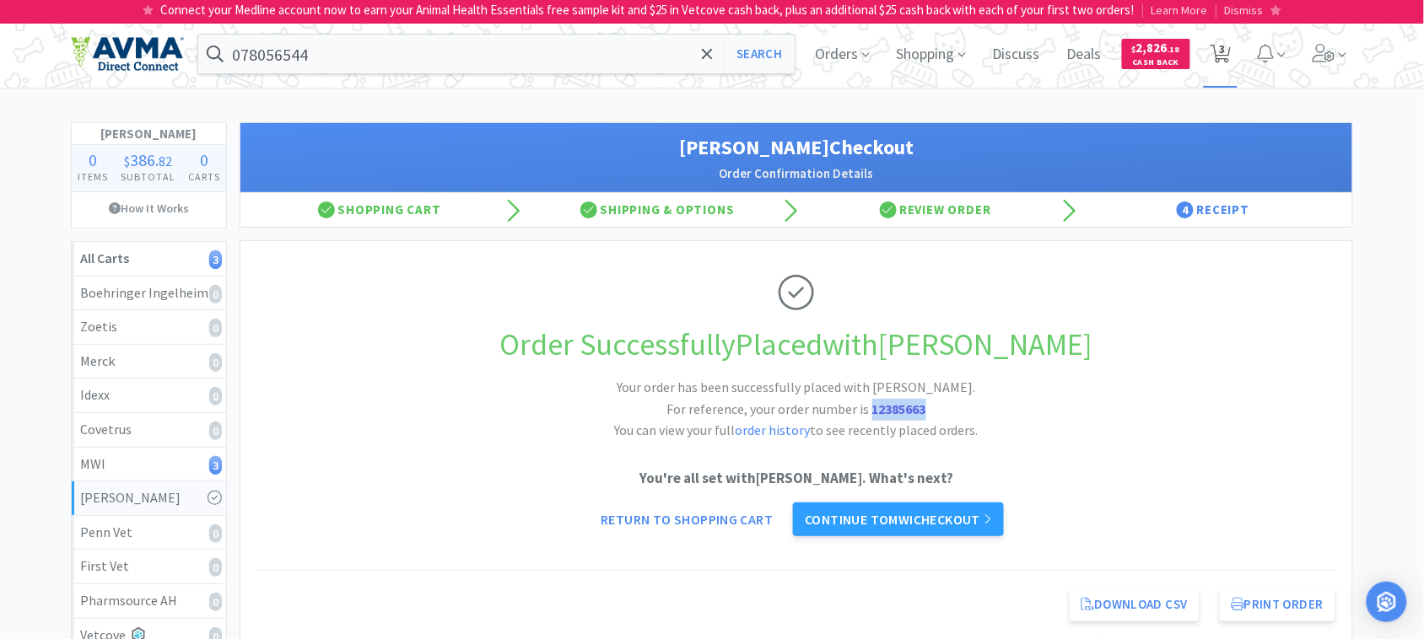
select select "5"
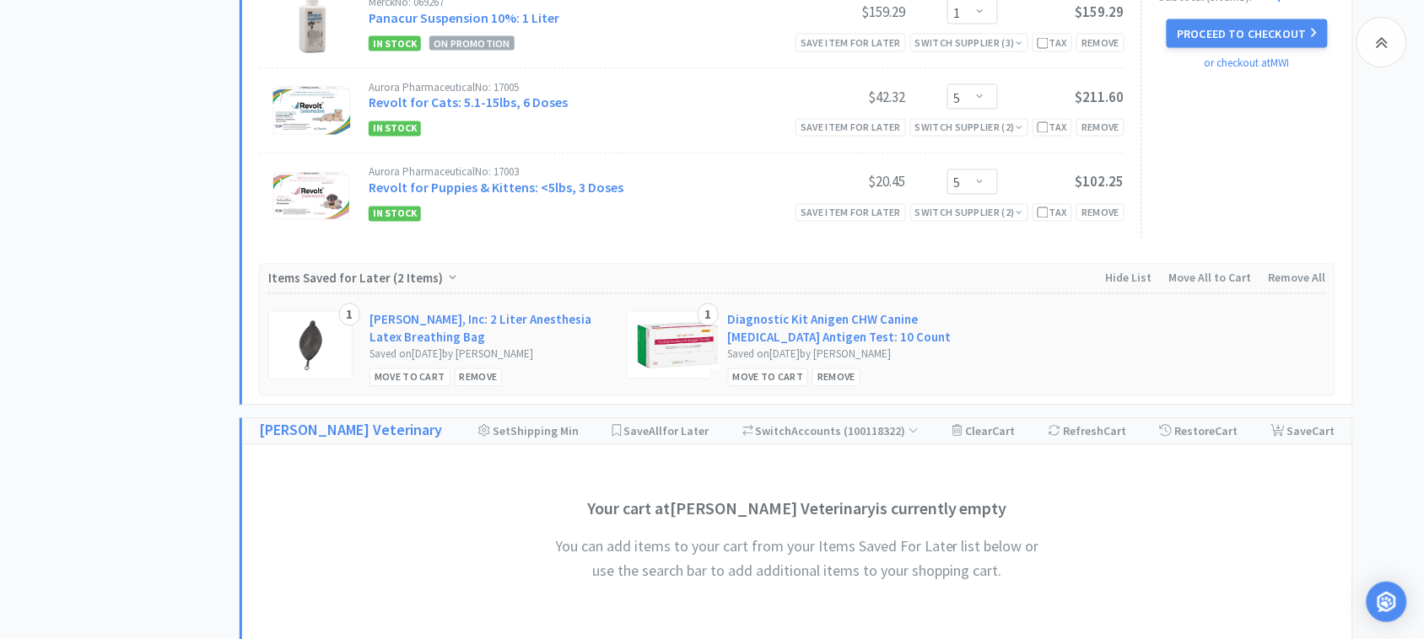
scroll to position [738, 0]
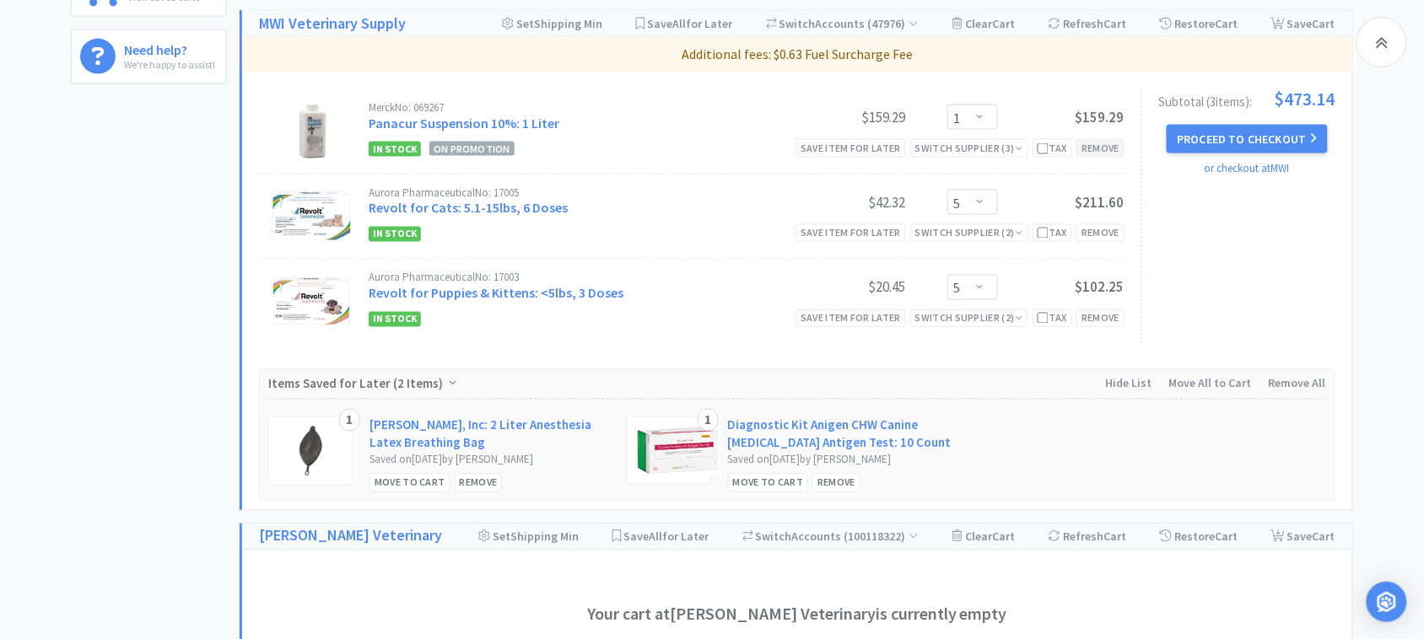
click at [1102, 150] on div "Remove" at bounding box center [1100, 148] width 48 height 18
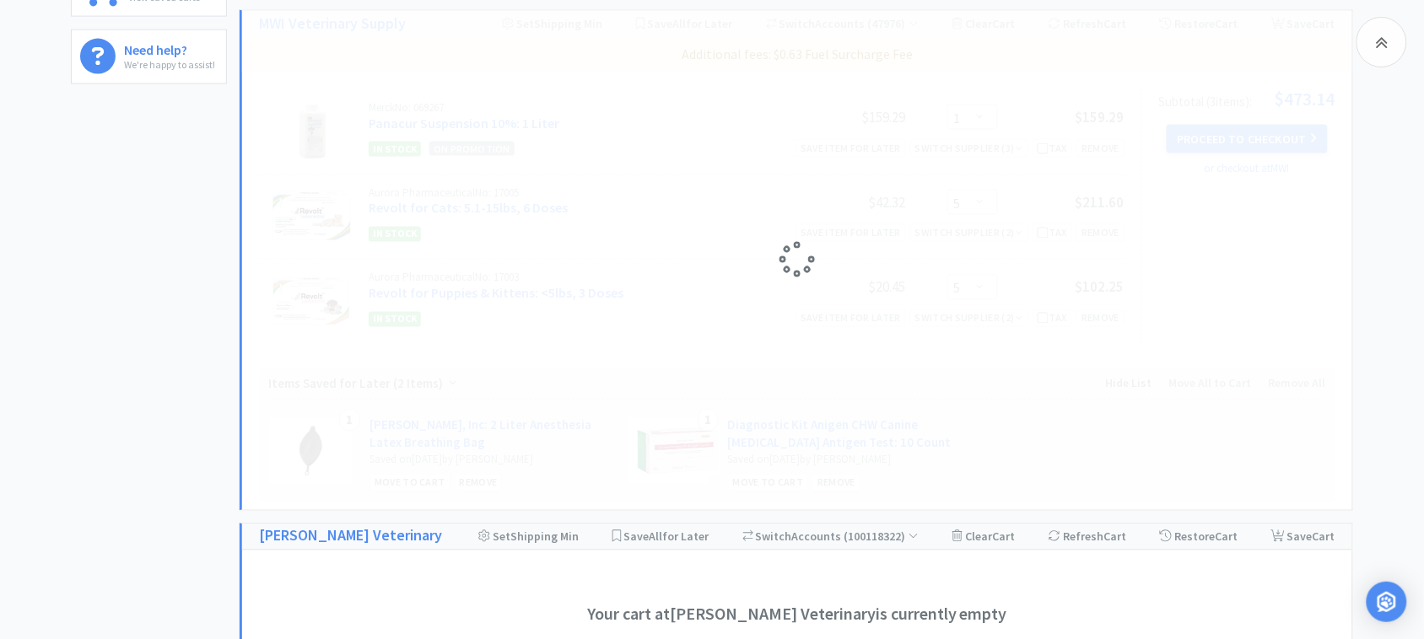
select select "5"
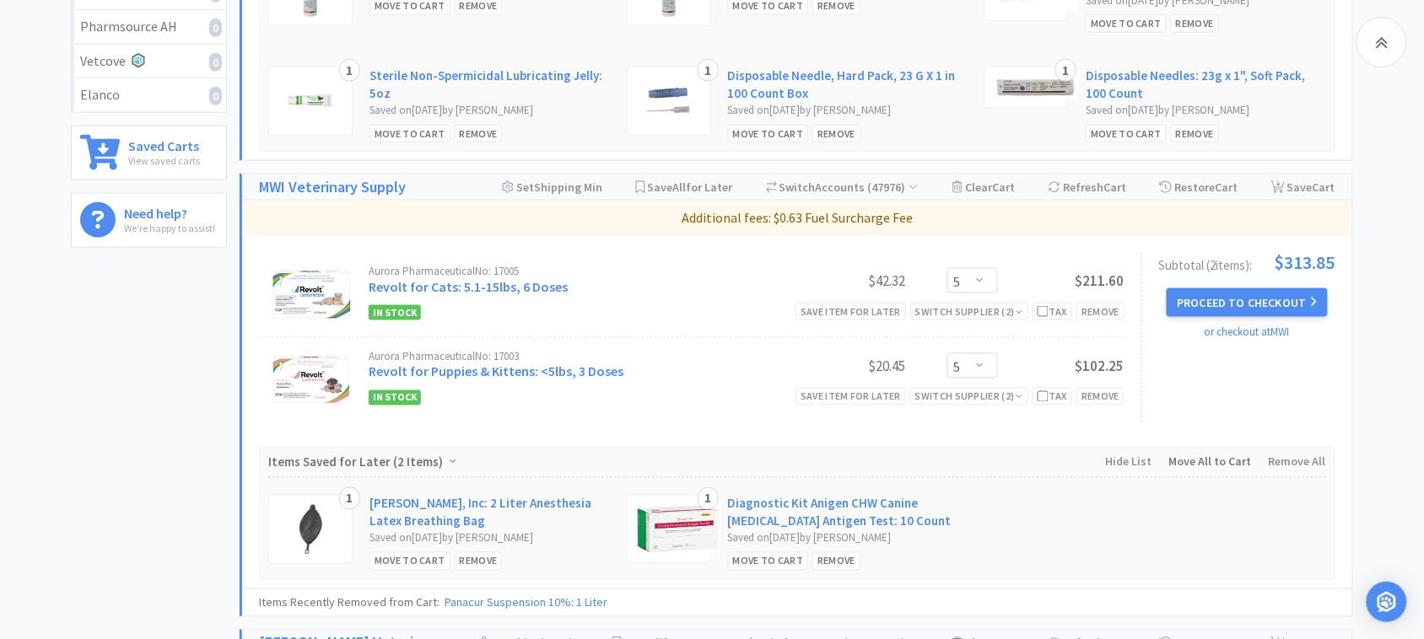
scroll to position [527, 0]
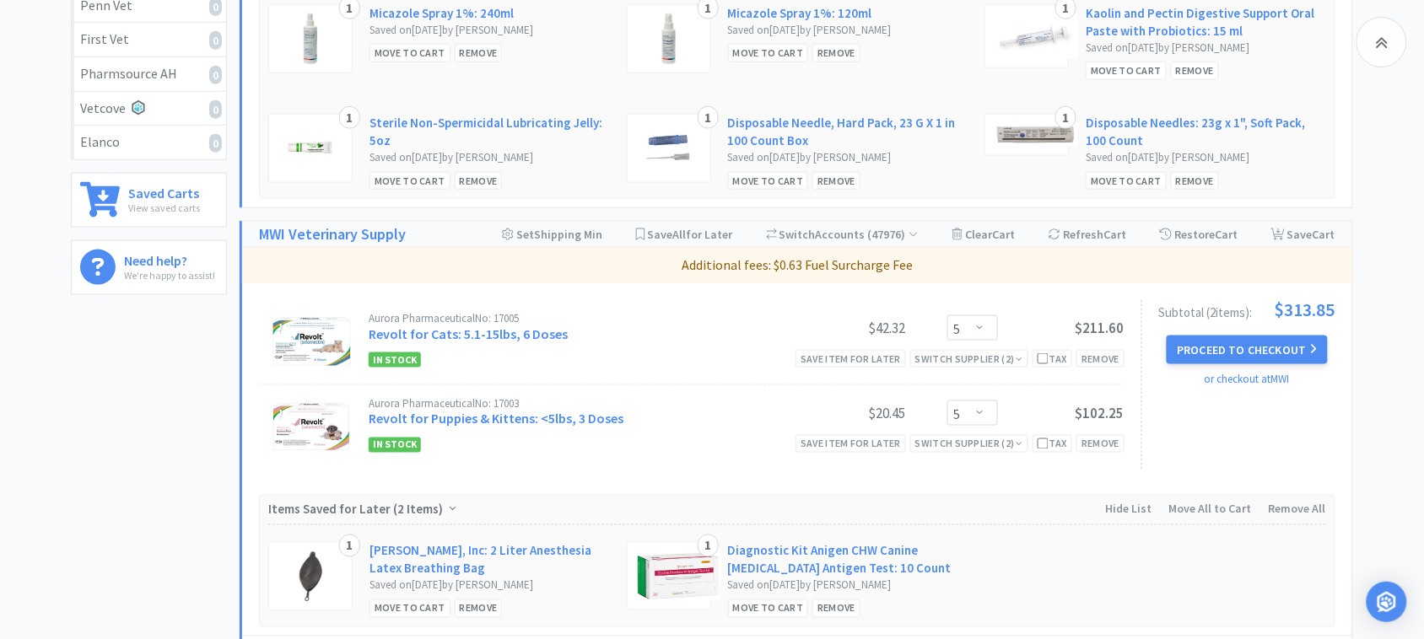
click at [1284, 340] on button "Proceed to Checkout" at bounding box center [1246, 350] width 160 height 29
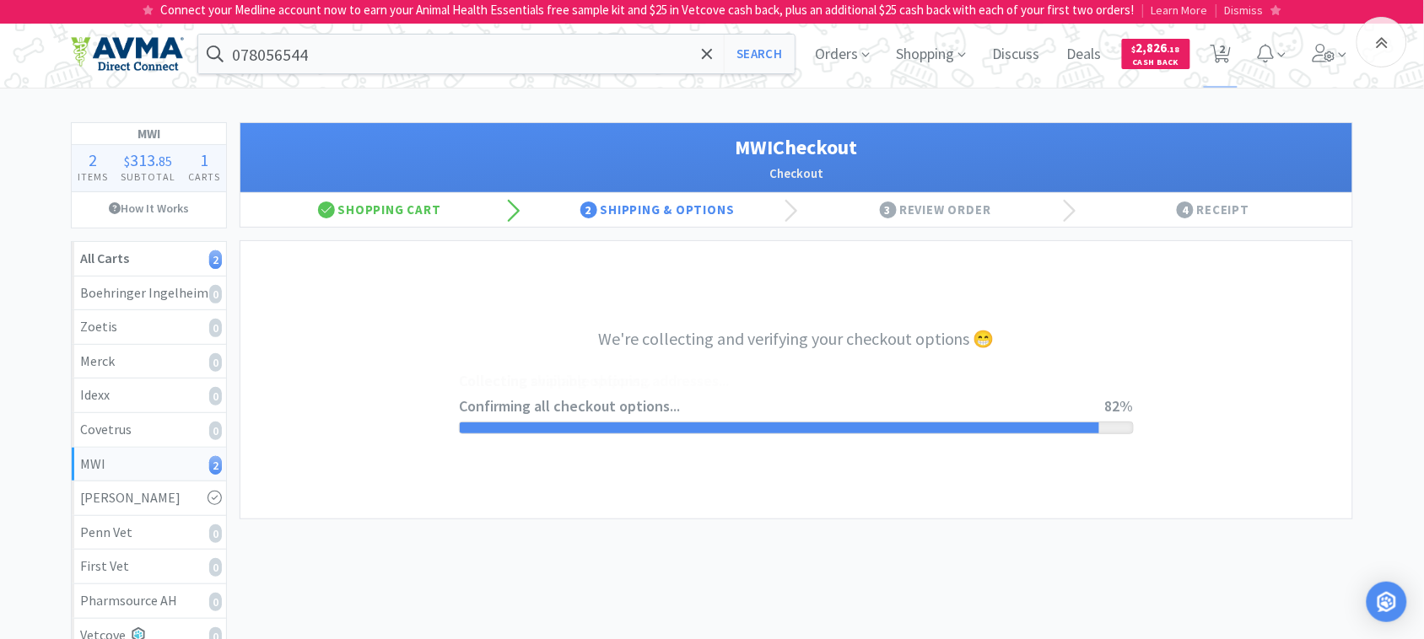
select select "CC_9481287516445253"
select select "FXY"
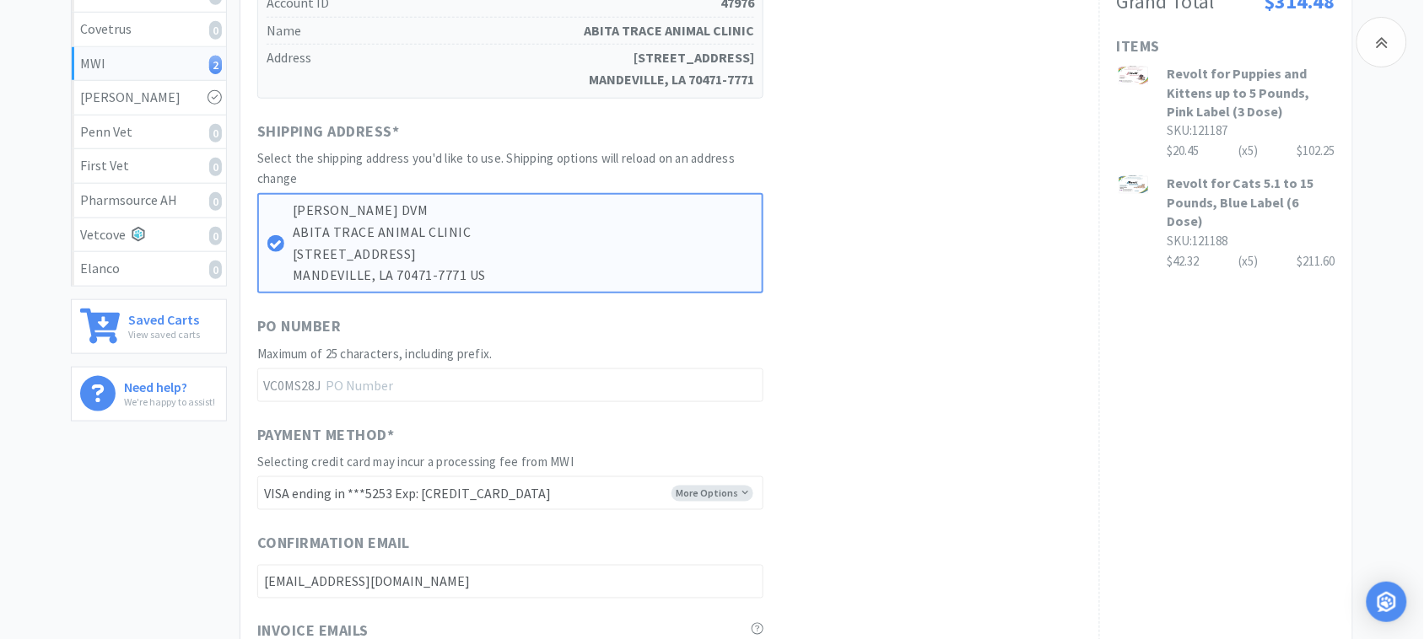
scroll to position [422, 0]
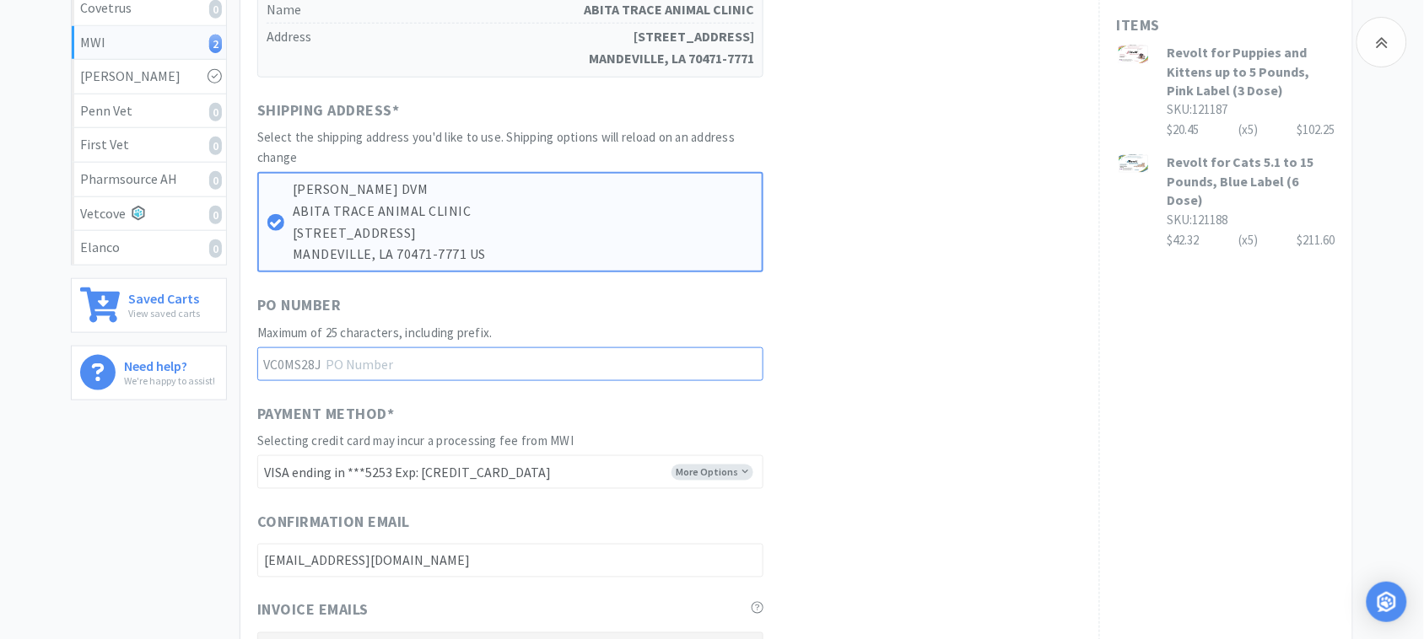
click at [428, 363] on input "text" at bounding box center [510, 364] width 506 height 34
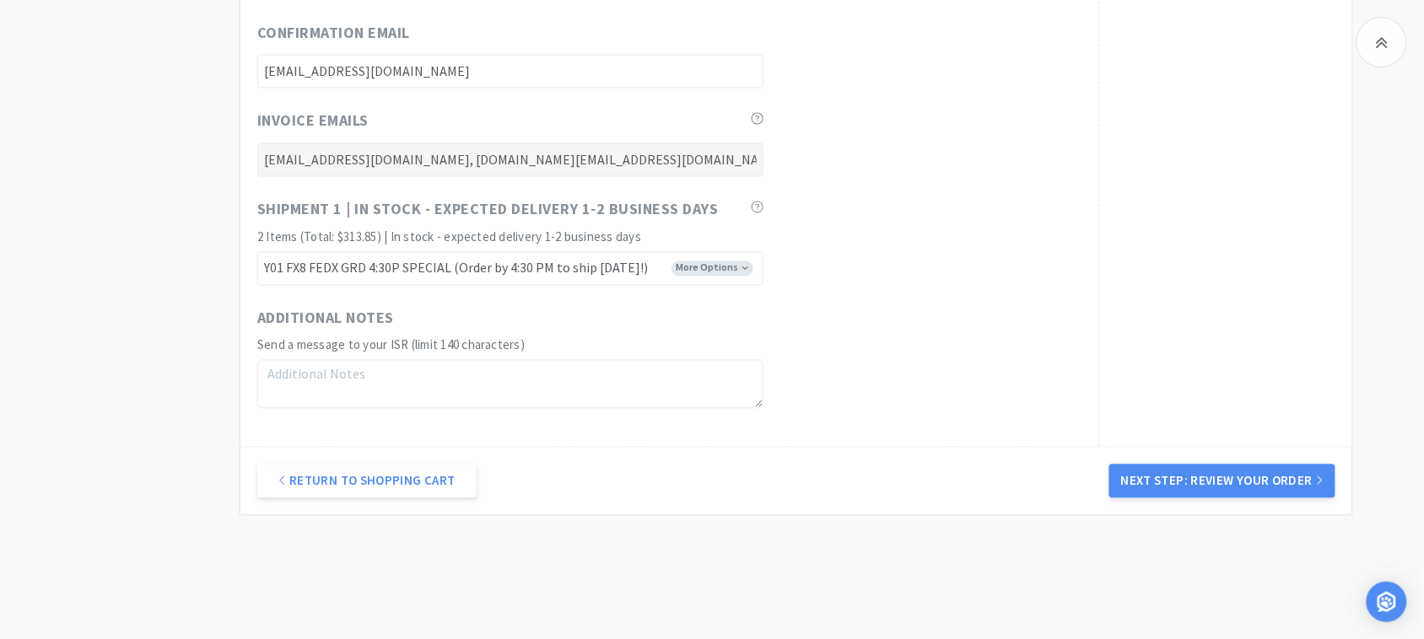
scroll to position [949, 0]
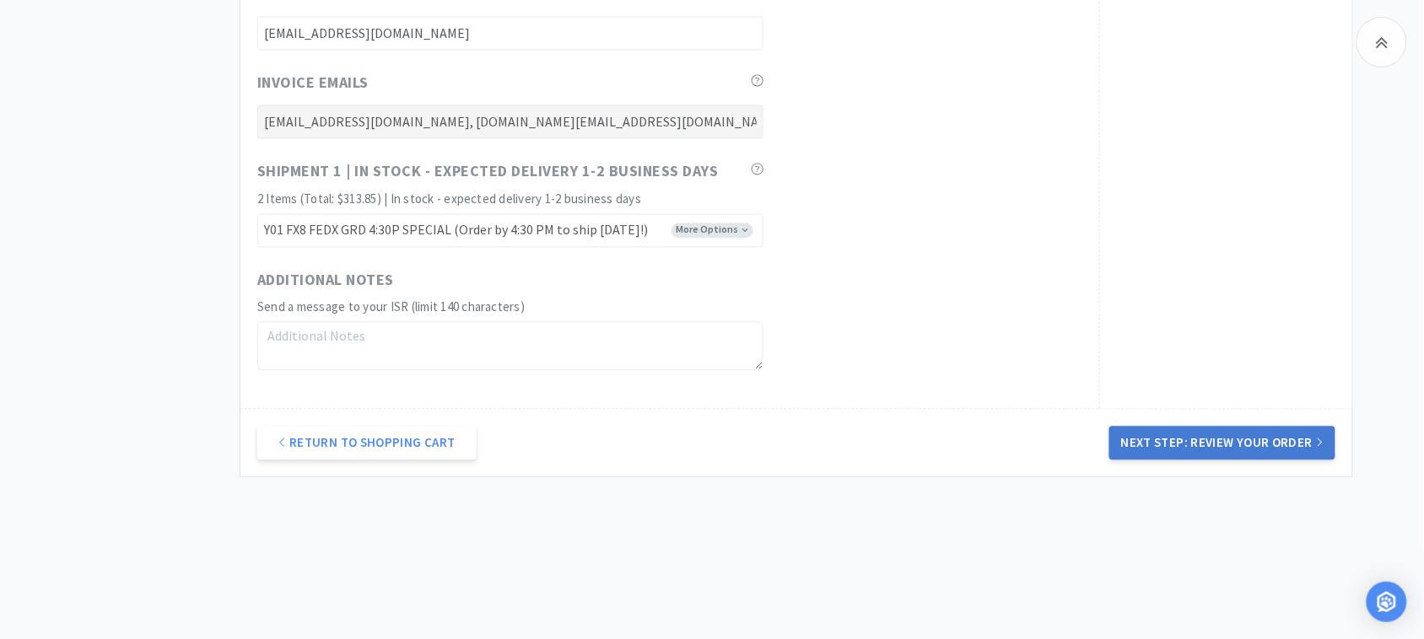
type input "52453"
click at [1221, 444] on button "Next Step: Review Your Order" at bounding box center [1222, 444] width 226 height 34
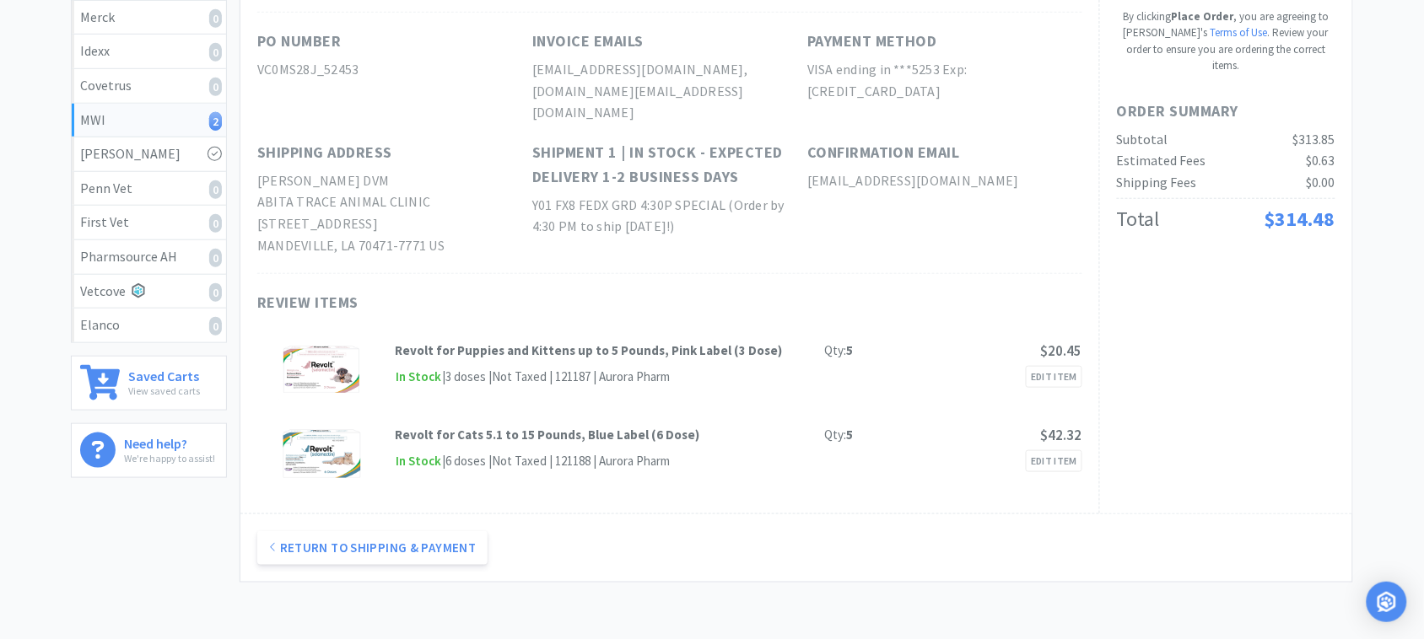
scroll to position [0, 0]
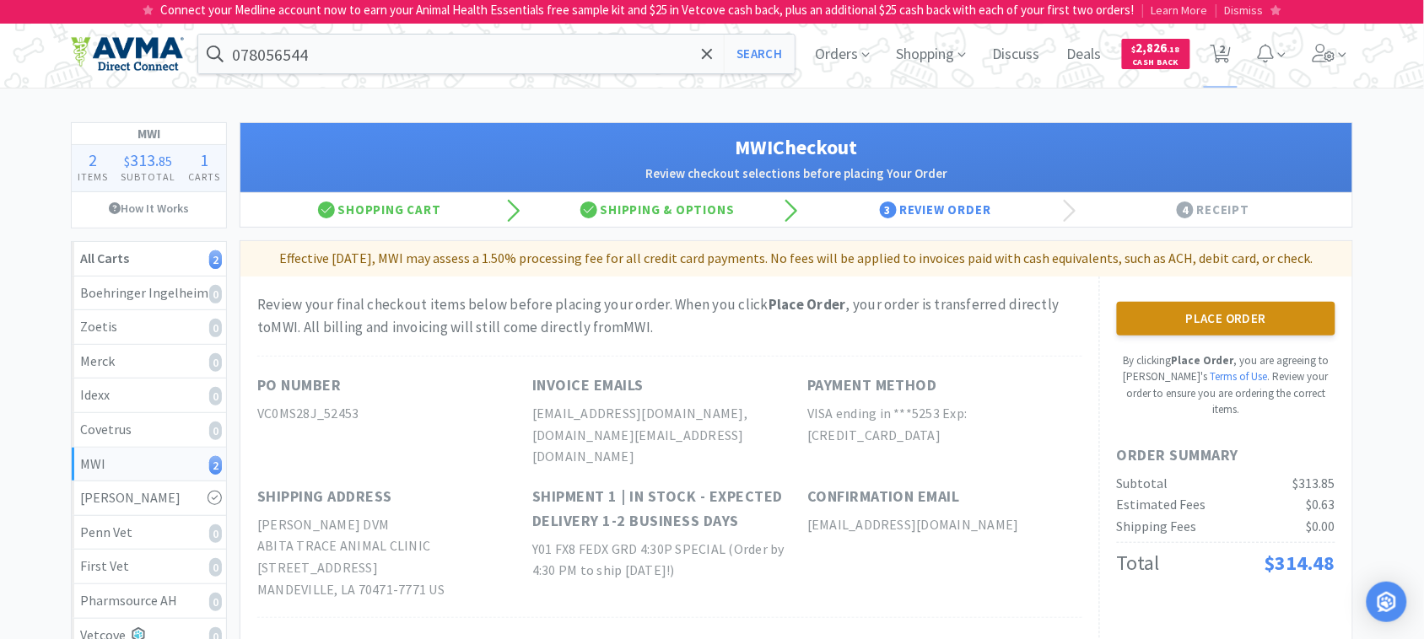
click at [1257, 316] on button "Place Order" at bounding box center [1226, 319] width 218 height 34
